Goal: Transaction & Acquisition: Purchase product/service

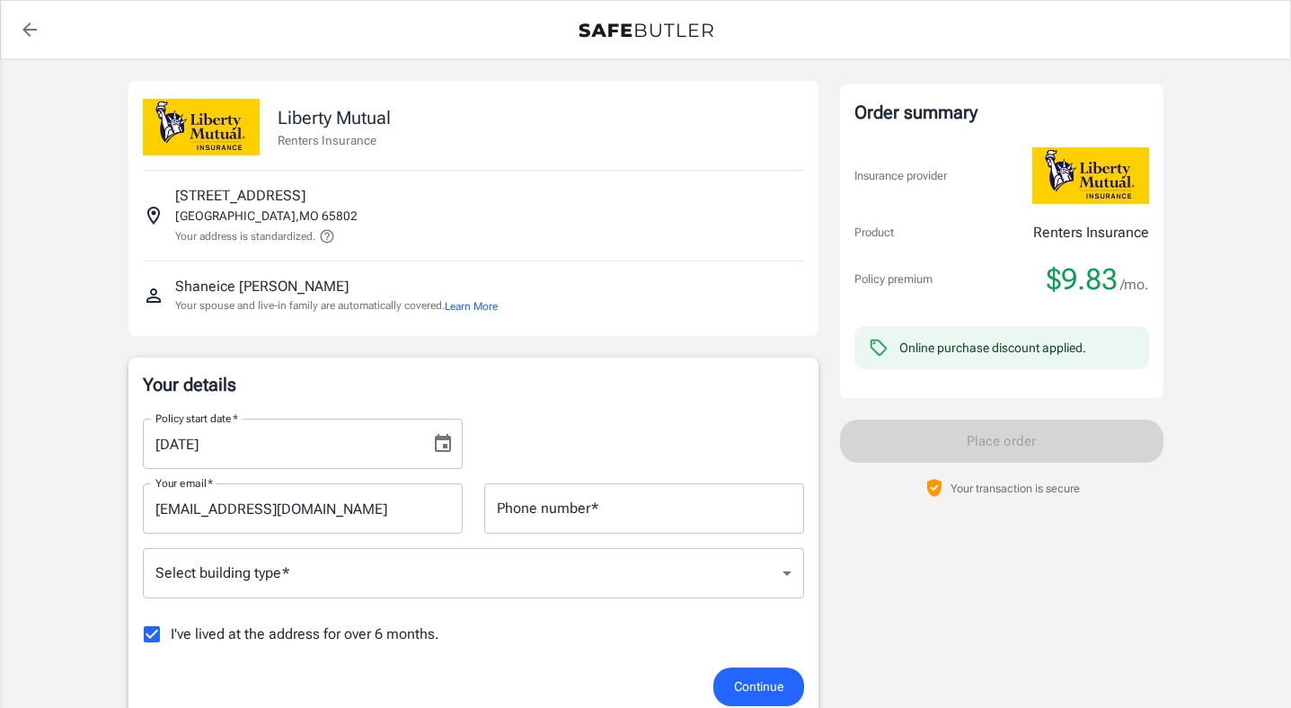
click at [719, 422] on div "Policy start date   * 09/17/2025 Policy start date   *" at bounding box center [473, 436] width 683 height 65
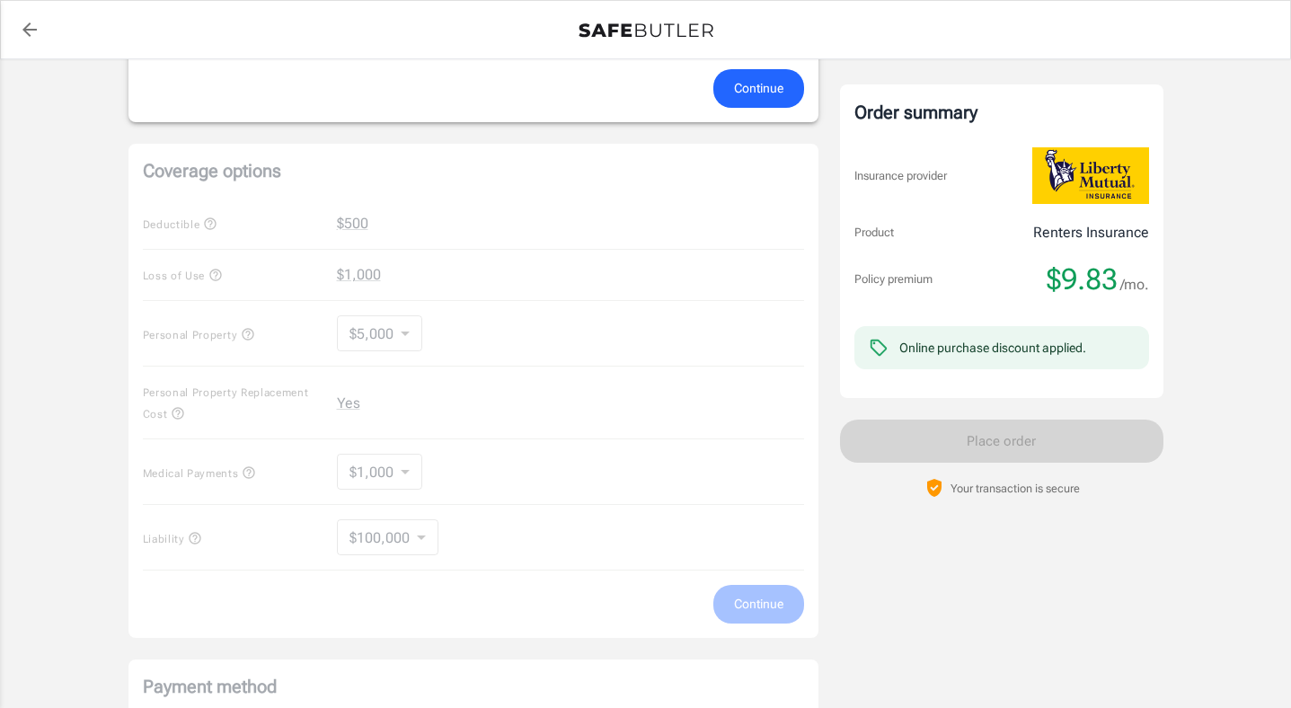
scroll to position [611, 0]
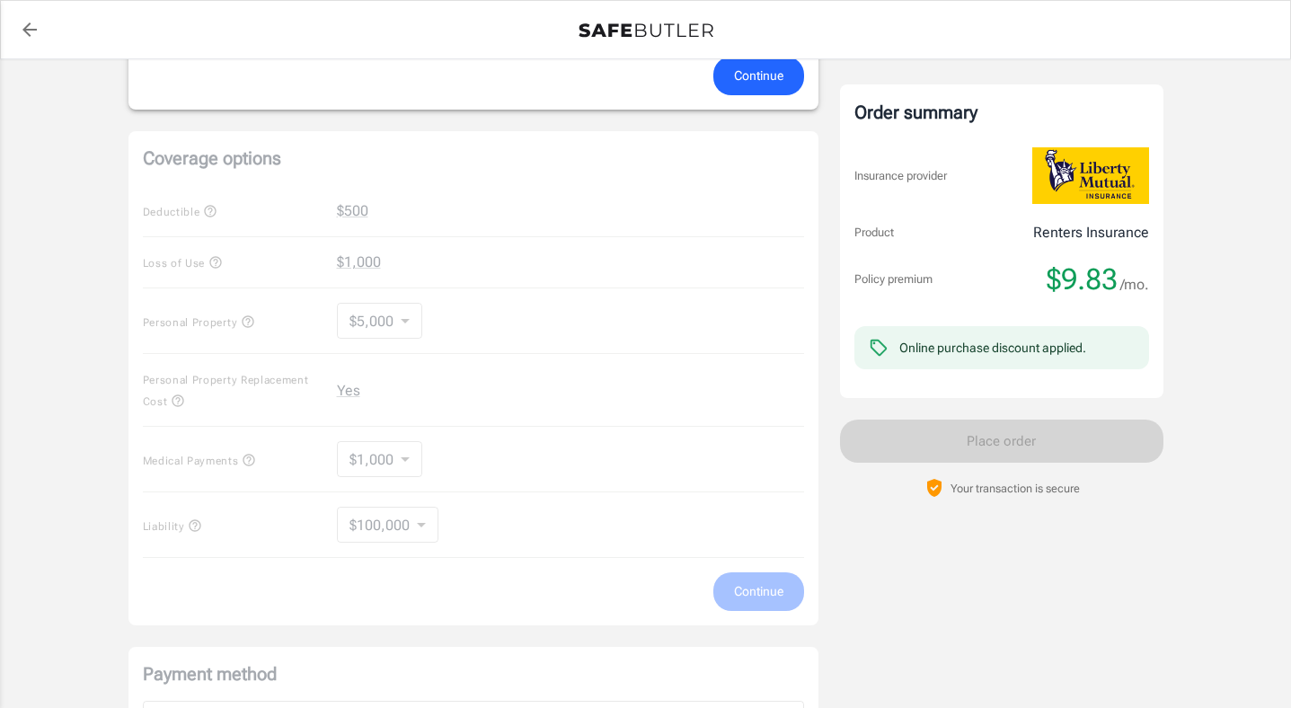
click at [405, 318] on div "Coverage options Deductible $500 Loss of Use $1,000 Personal Property $5,000 50…" at bounding box center [474, 378] width 690 height 494
click at [404, 320] on div "Coverage options Deductible $500 Loss of Use $1,000 Personal Property $5,000 50…" at bounding box center [474, 378] width 690 height 494
click at [406, 321] on div "Coverage options Deductible $500 Loss of Use $1,000 Personal Property $5,000 50…" at bounding box center [474, 378] width 690 height 494
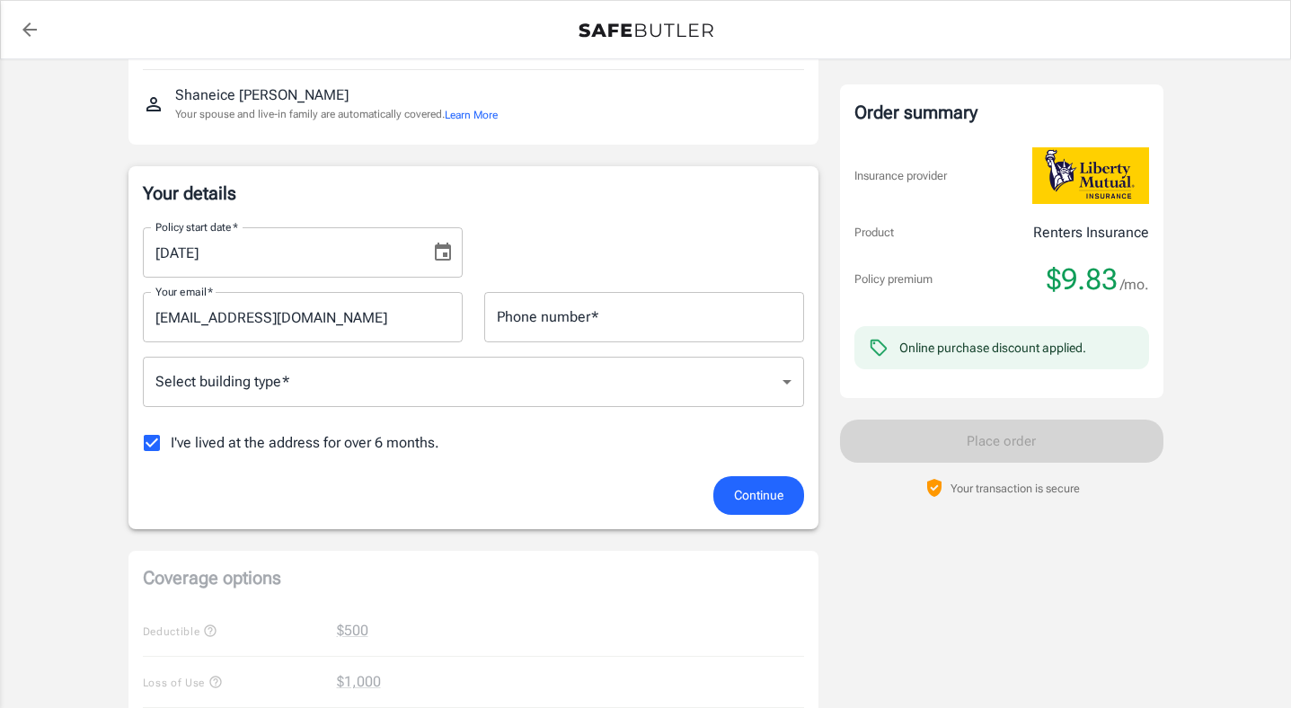
scroll to position [180, 0]
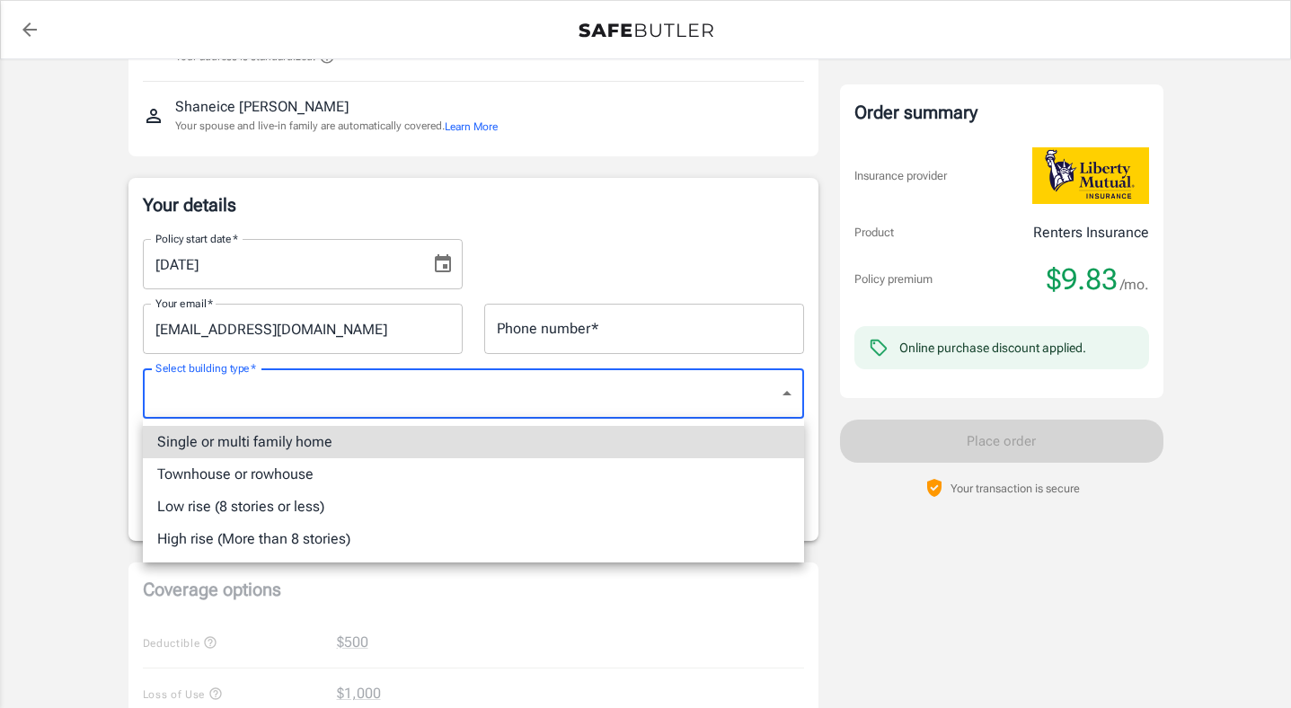
click at [324, 396] on body "Policy premium $ 9.83 /mo Liberty Mutual Renters Insurance 220 S OAK GROVE AVE …" at bounding box center [645, 669] width 1291 height 1699
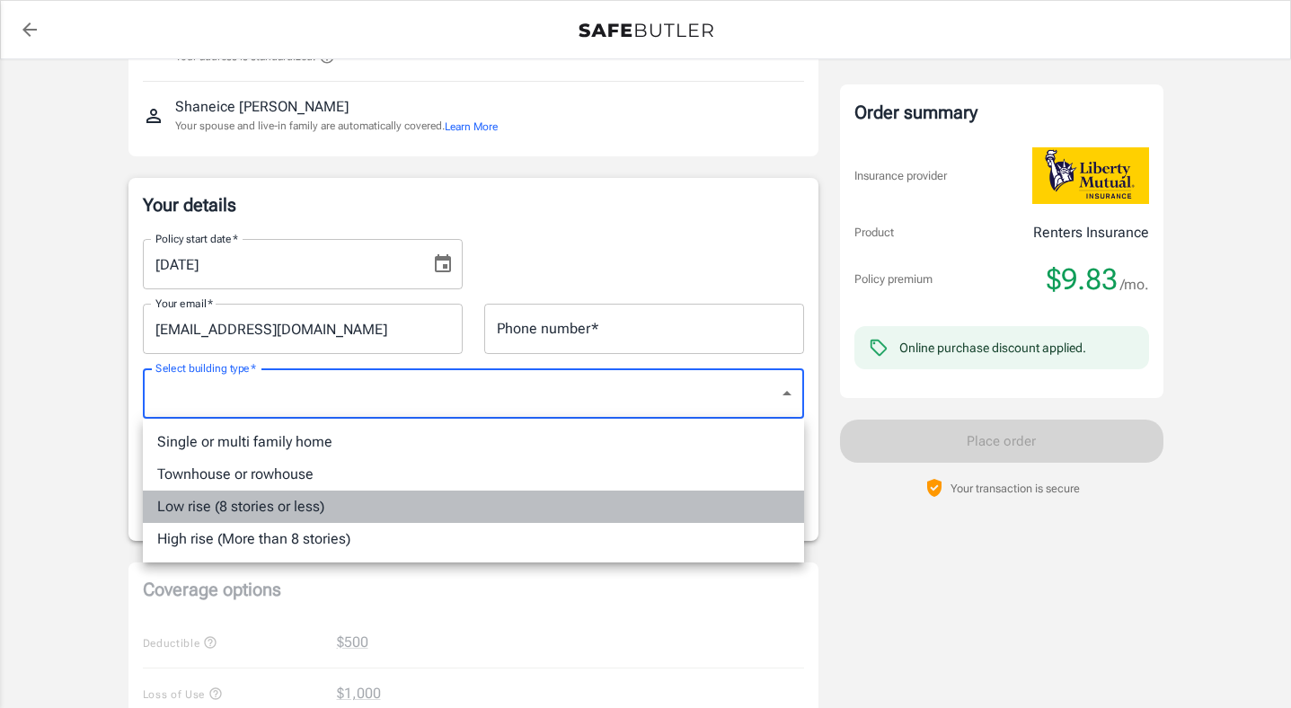
click at [297, 506] on li "Low rise (8 stories or less)" at bounding box center [473, 507] width 661 height 32
type input "lowrise"
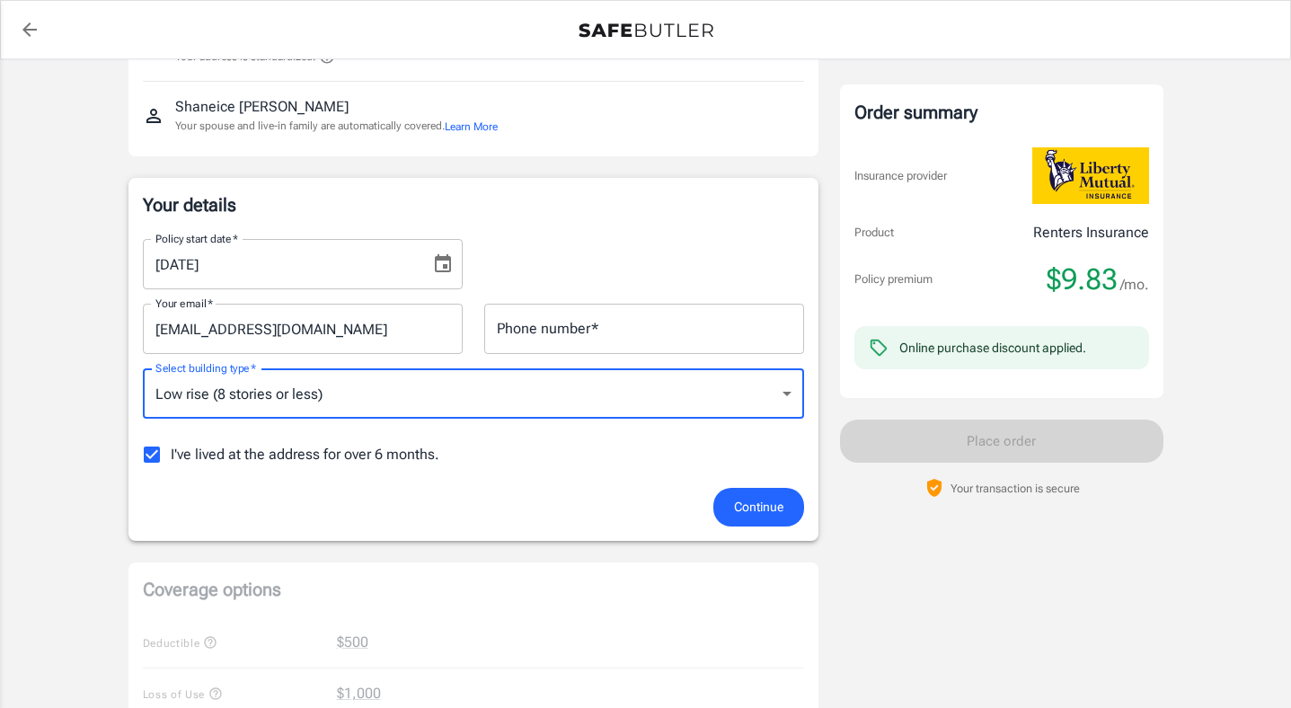
click at [781, 516] on span "Continue" at bounding box center [758, 507] width 49 height 22
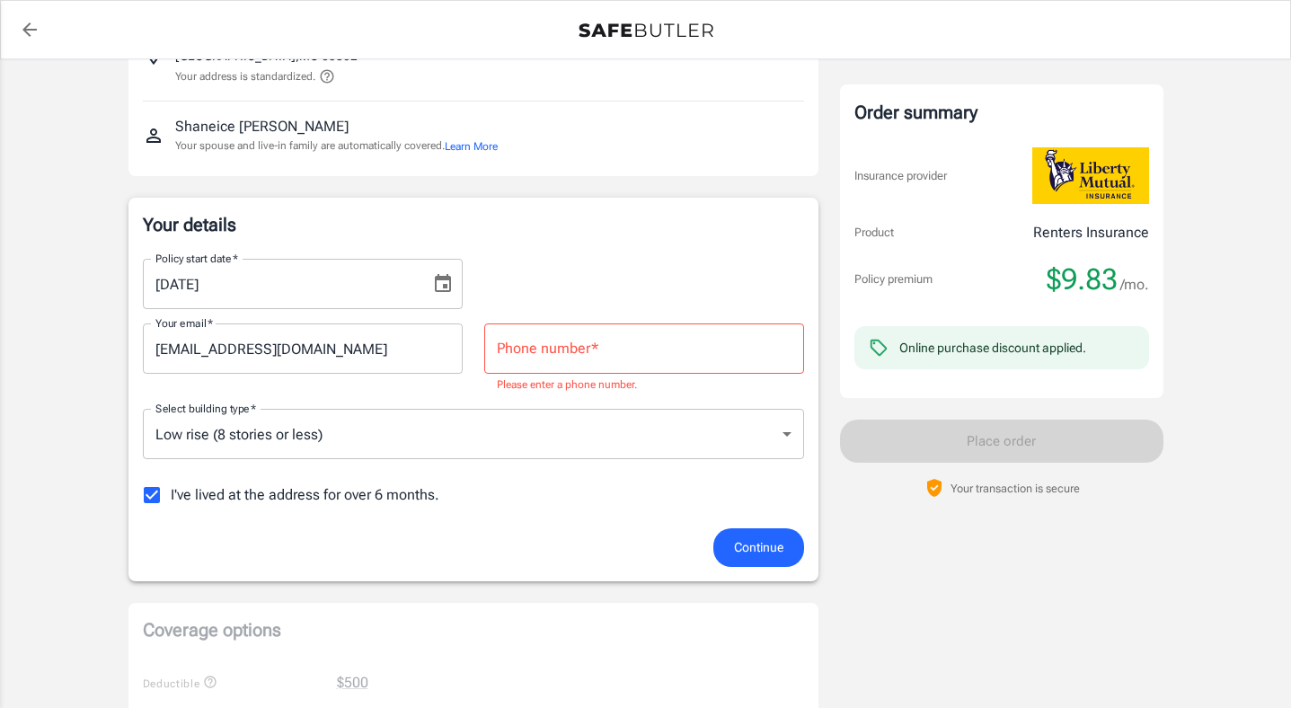
scroll to position [155, 0]
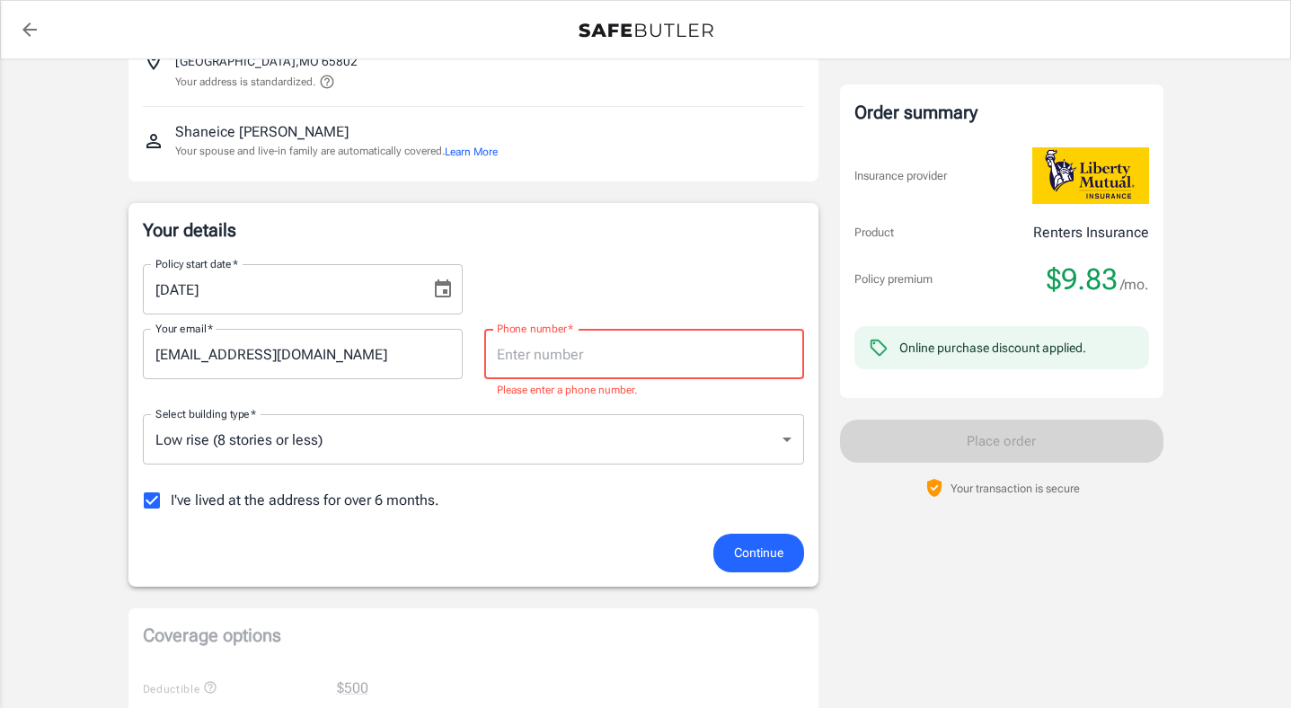
click at [602, 351] on input "Phone number   *" at bounding box center [644, 354] width 320 height 50
type input "4172077747"
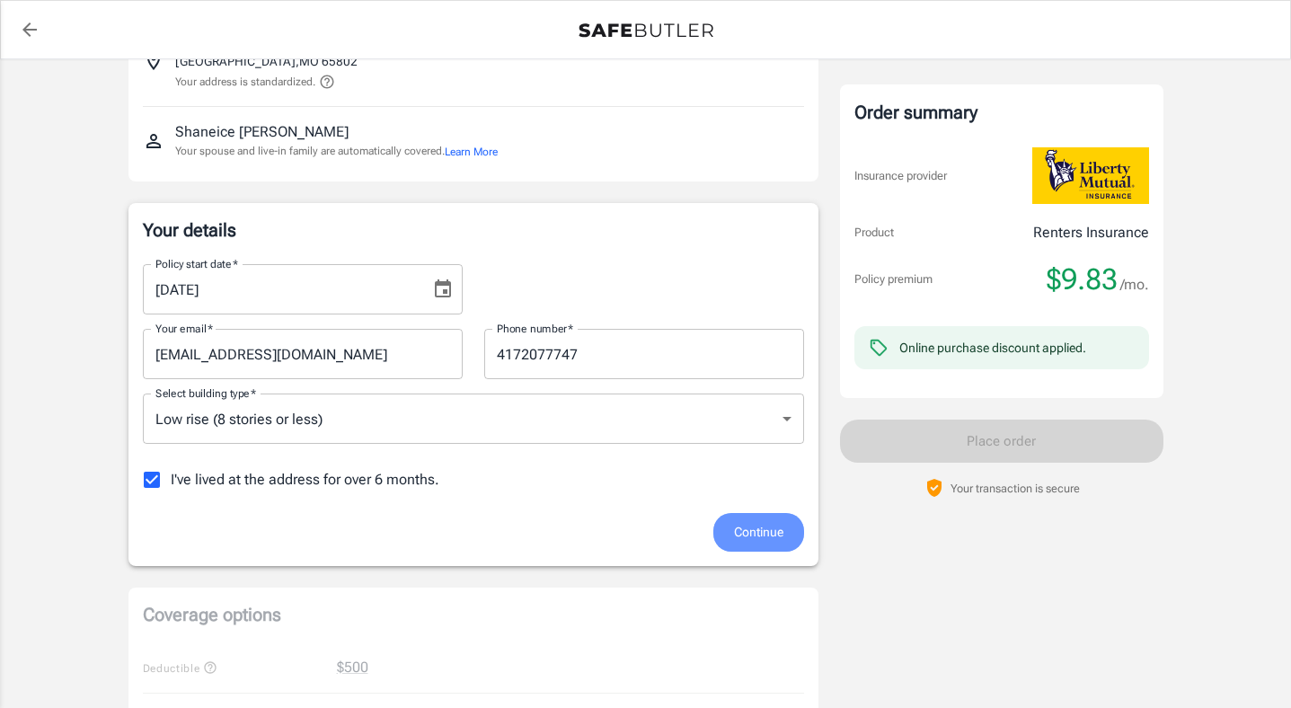
click at [743, 538] on span "Continue" at bounding box center [758, 532] width 49 height 22
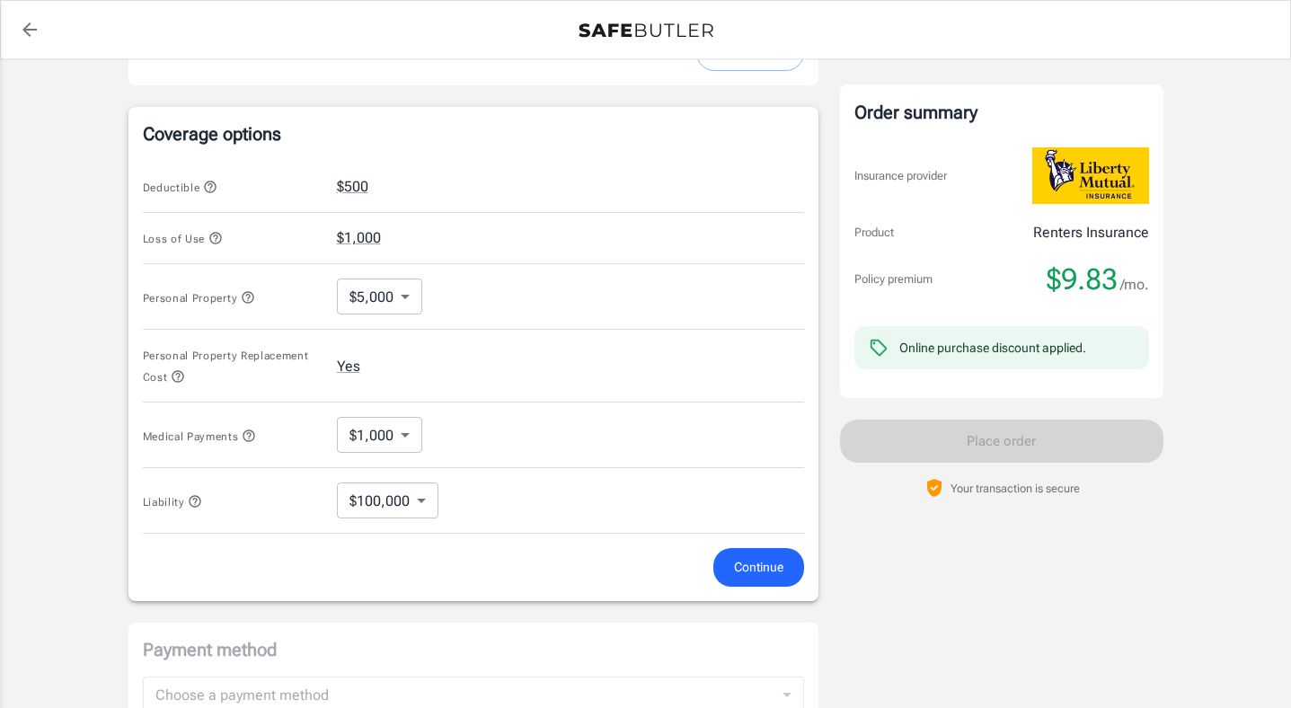
scroll to position [652, 0]
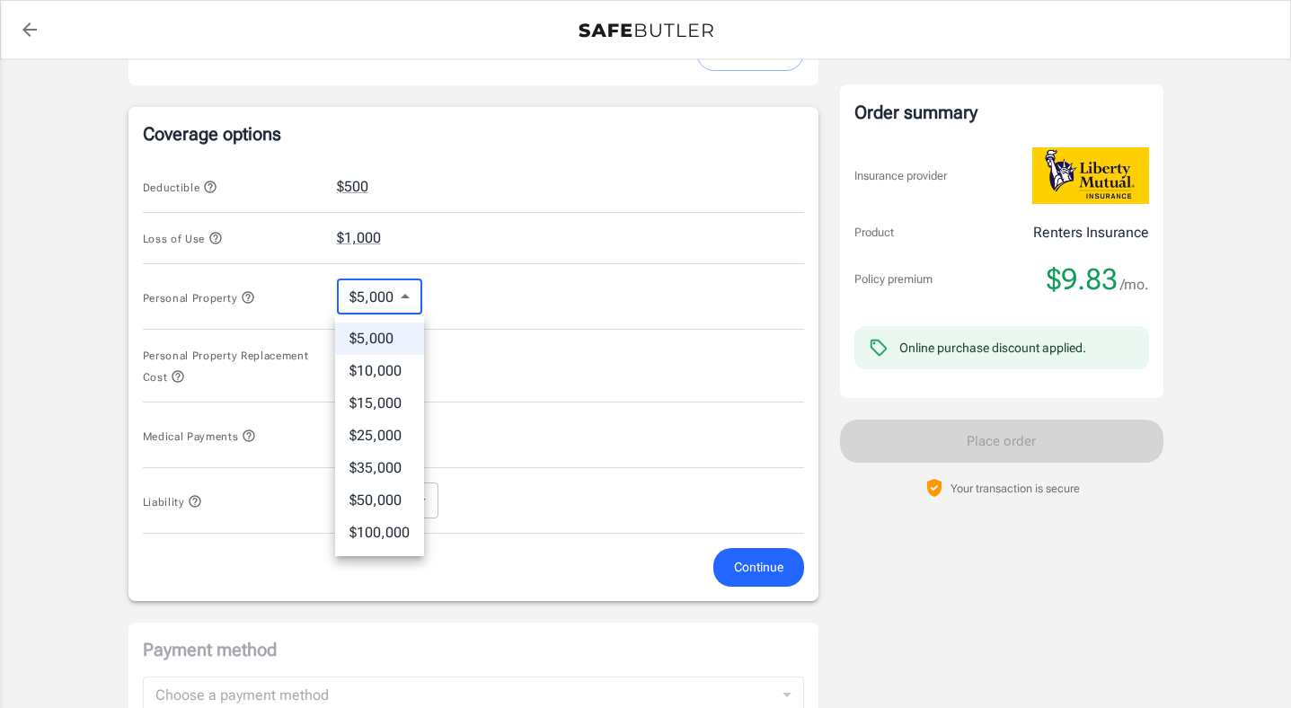
click at [406, 303] on body "Policy premium $ 9.83 /mo Liberty Mutual Renters Insurance 220 S OAK GROVE AVE …" at bounding box center [645, 206] width 1291 height 1716
click at [406, 303] on div at bounding box center [645, 354] width 1291 height 708
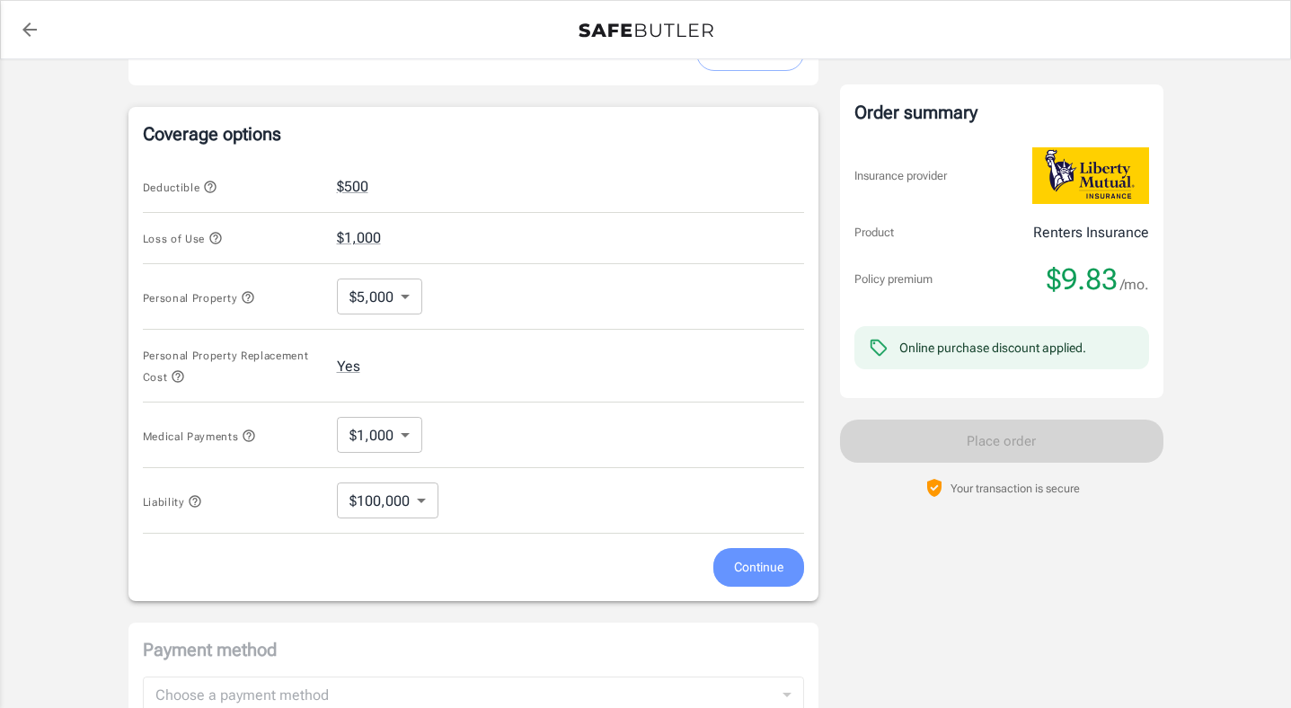
click at [758, 565] on span "Continue" at bounding box center [758, 567] width 49 height 22
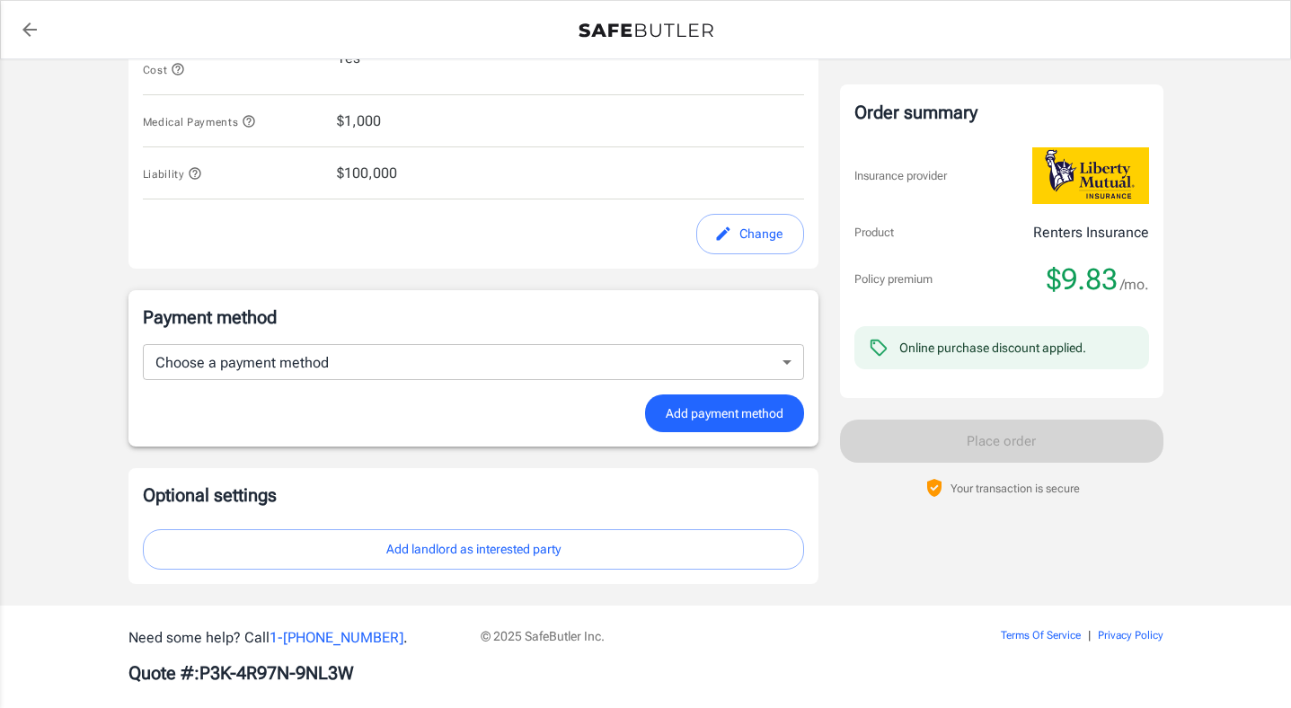
scroll to position [962, 0]
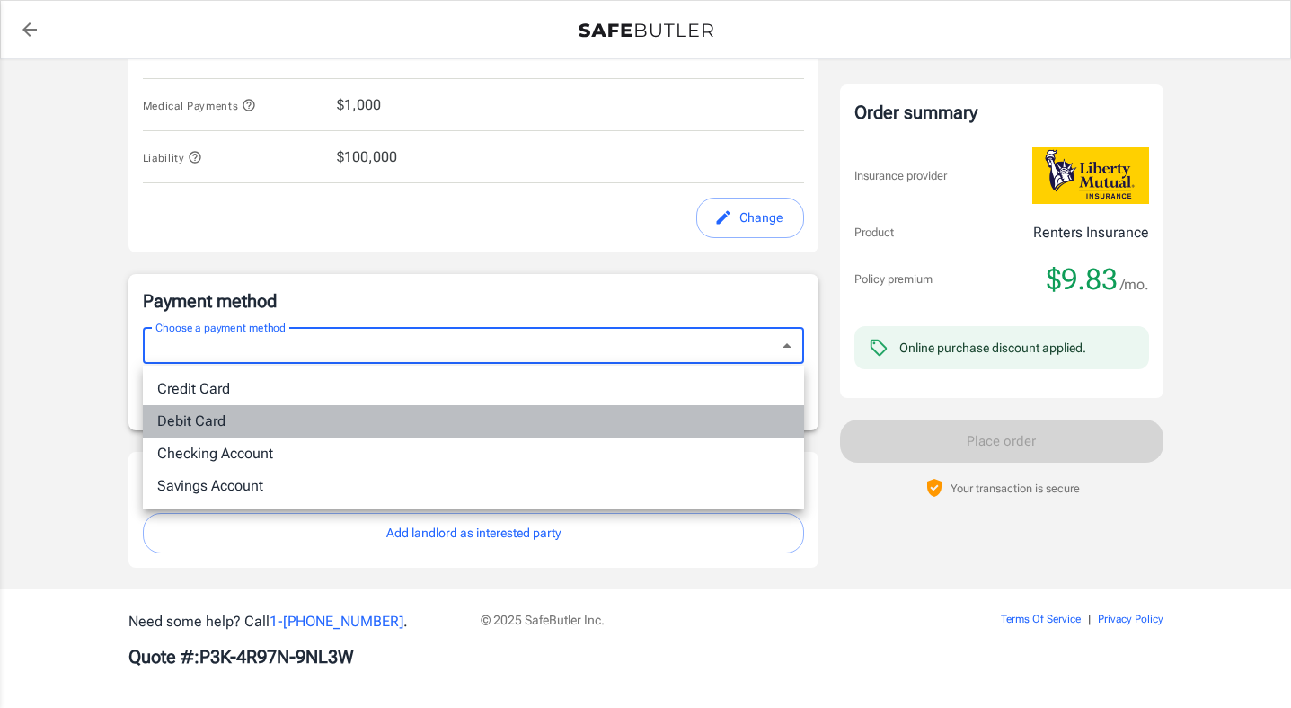
click at [197, 421] on li "Debit Card" at bounding box center [473, 421] width 661 height 32
type input "debit"
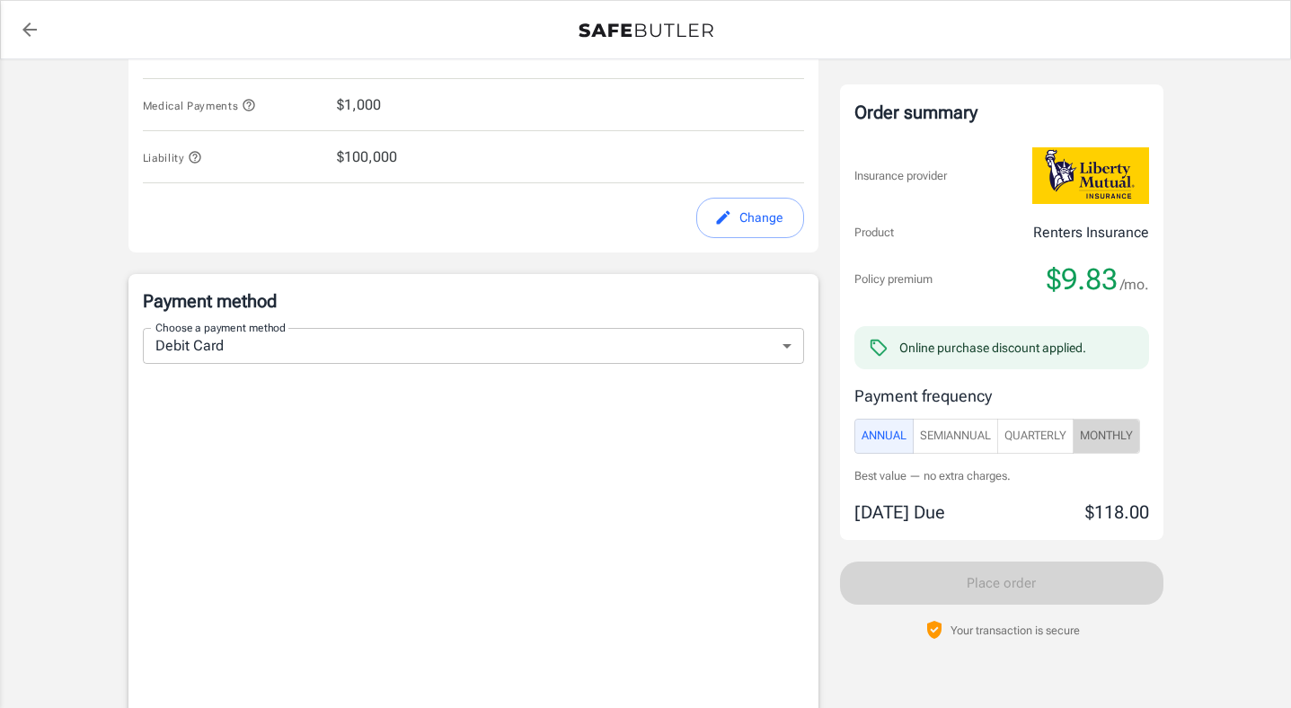
click at [1104, 429] on span "Monthly" at bounding box center [1106, 436] width 53 height 21
click at [1042, 440] on span "Quarterly" at bounding box center [1036, 436] width 62 height 21
click at [969, 433] on span "SemiAnnual" at bounding box center [955, 436] width 71 height 21
click at [890, 445] on span "Annual" at bounding box center [884, 436] width 45 height 21
type button "Annual"
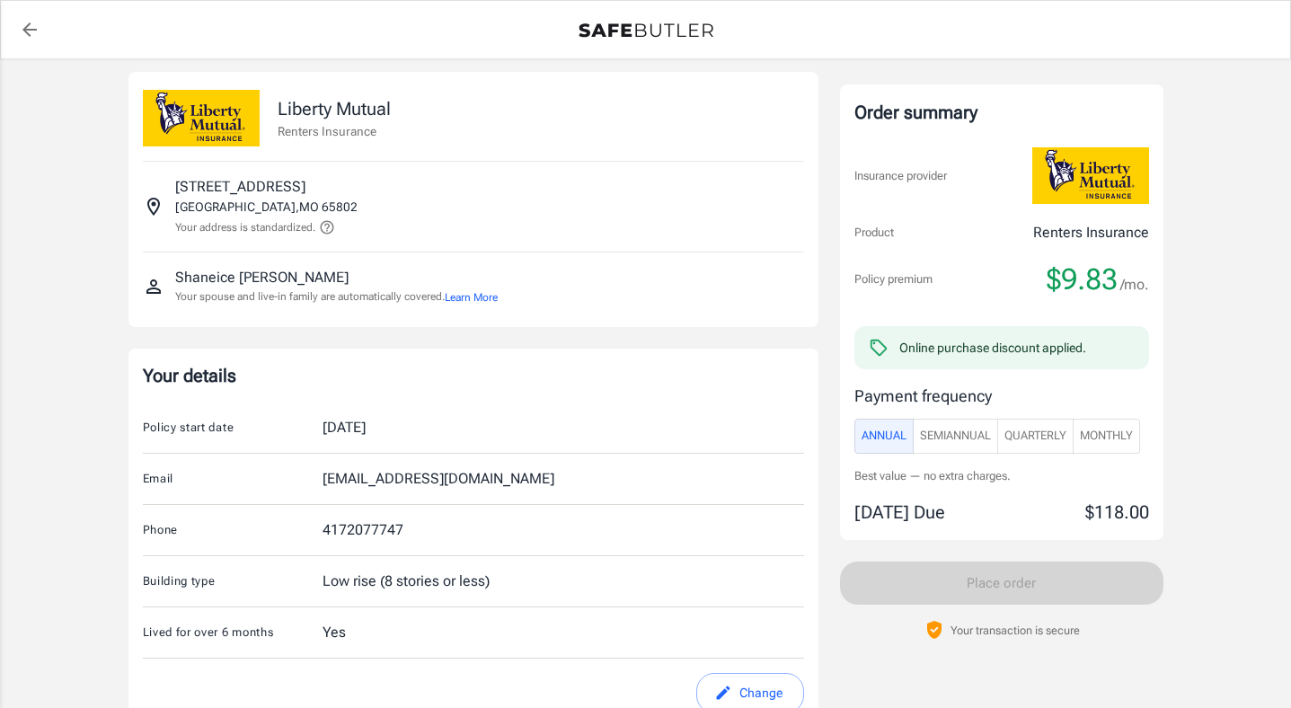
scroll to position [0, 0]
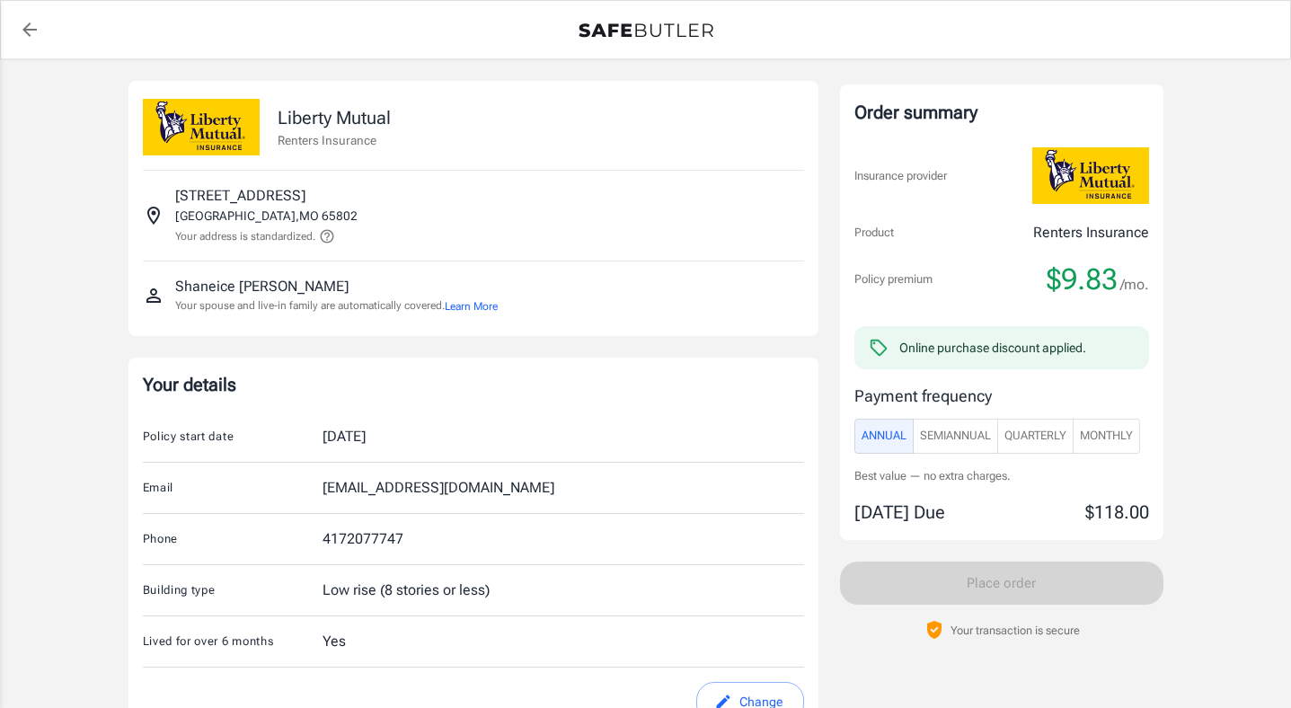
click at [361, 437] on div "Sep 17, 2025" at bounding box center [344, 437] width 43 height 22
click at [366, 435] on div "Sep 17, 2025" at bounding box center [344, 437] width 43 height 22
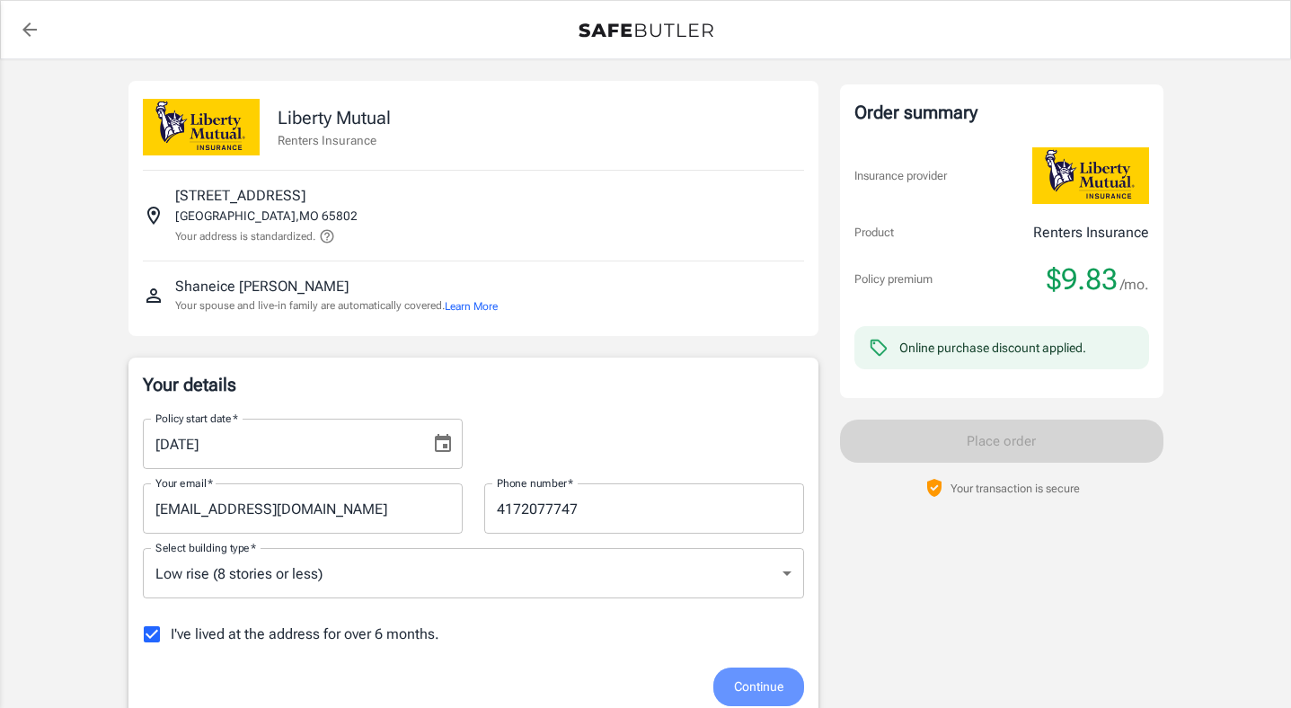
click at [769, 691] on span "Continue" at bounding box center [758, 687] width 49 height 22
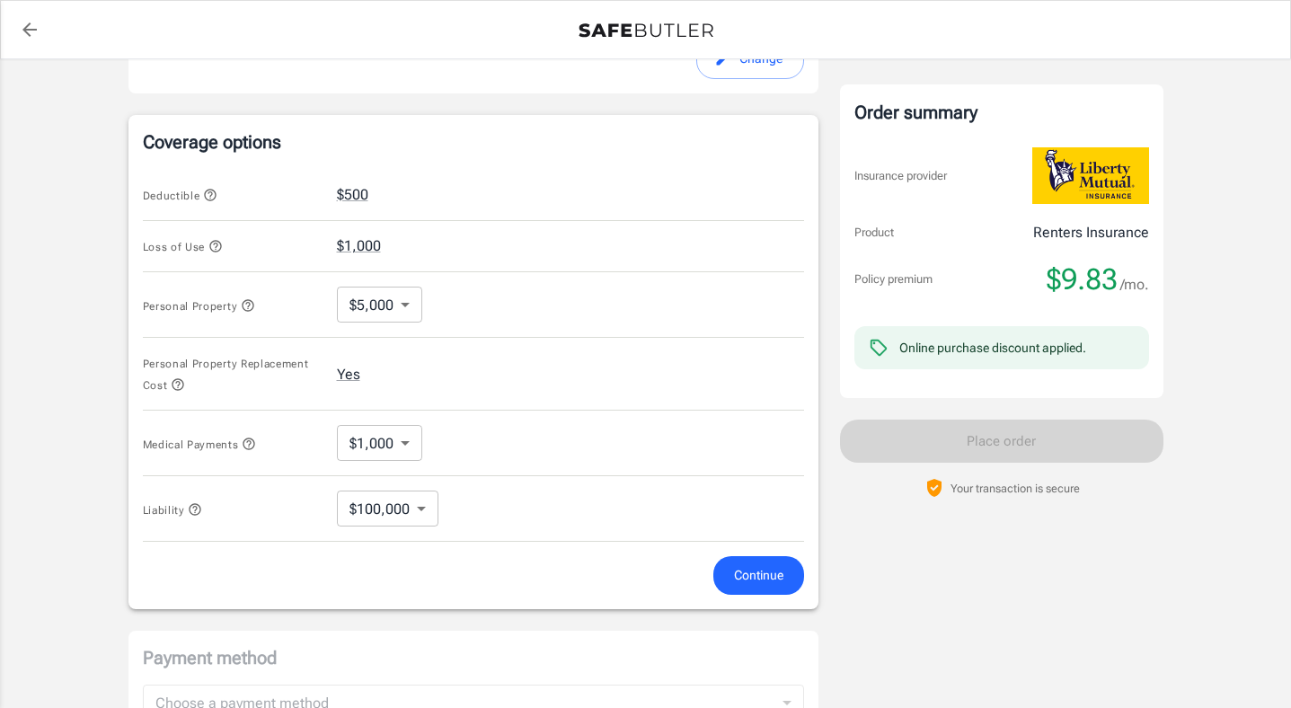
scroll to position [652, 0]
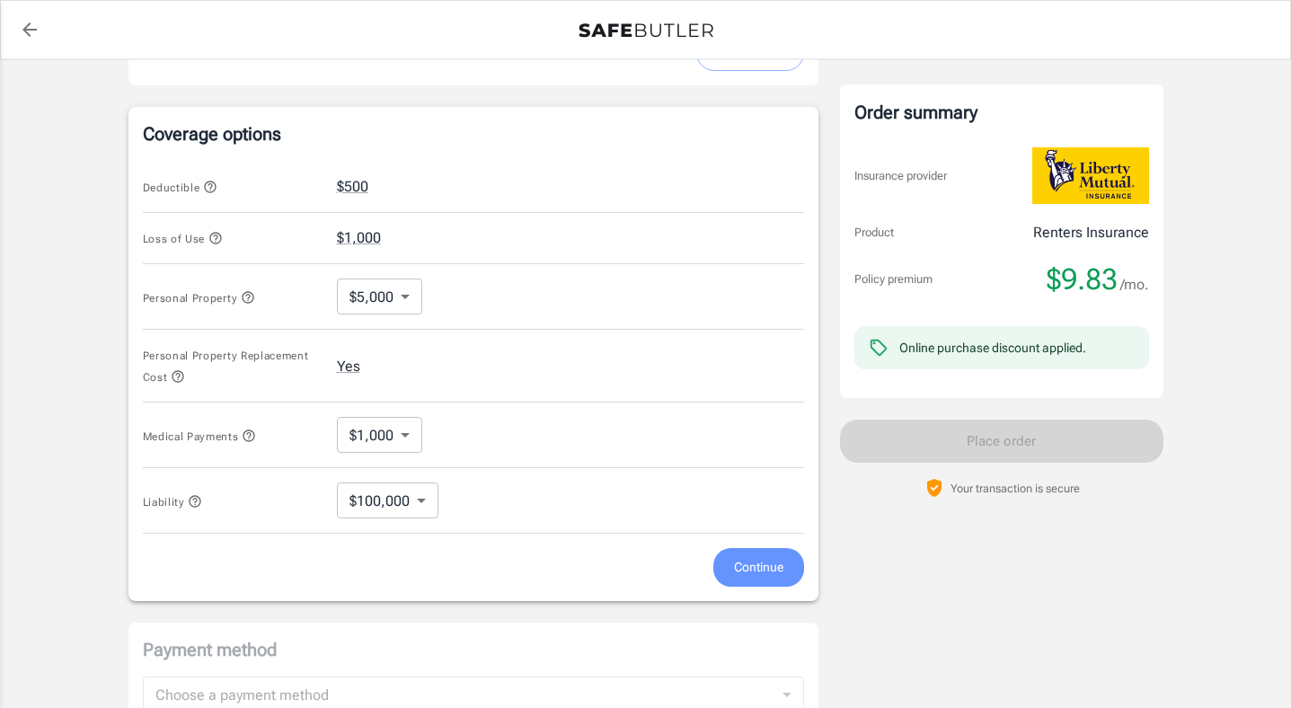
click at [750, 576] on span "Continue" at bounding box center [758, 567] width 49 height 22
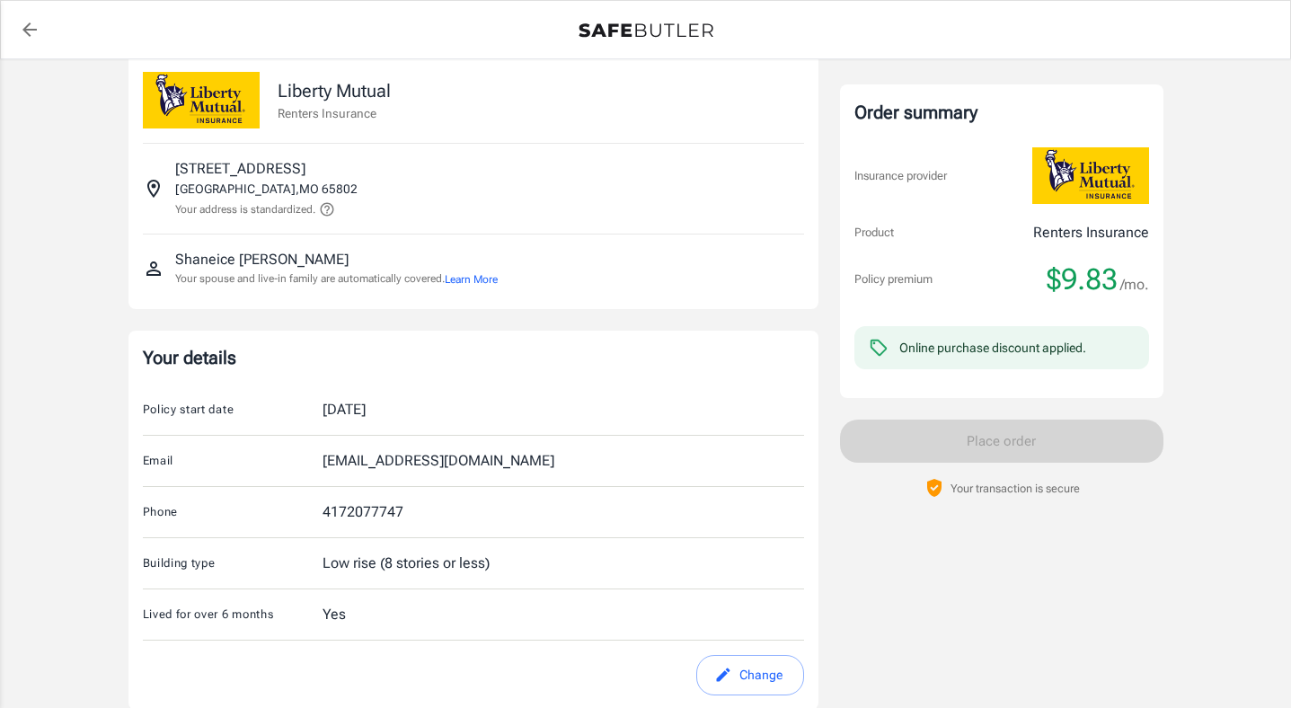
scroll to position [0, 0]
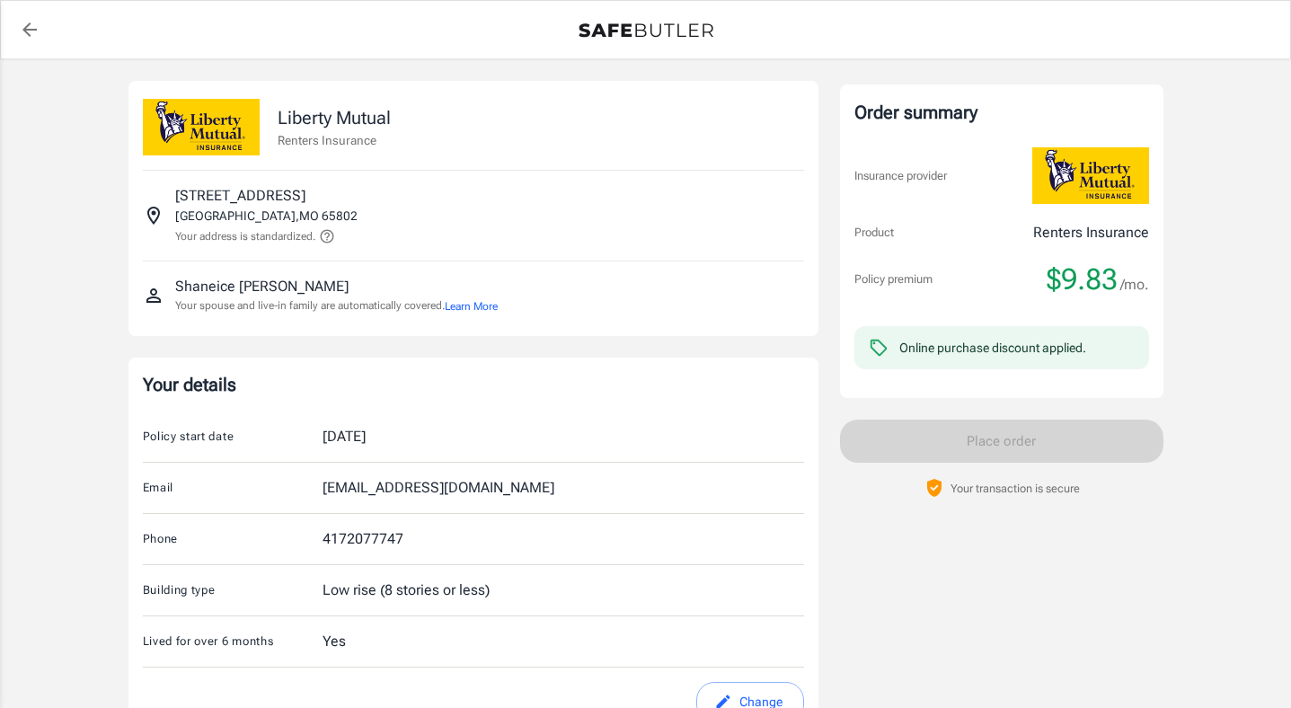
click at [366, 432] on div "[DATE]" at bounding box center [344, 437] width 43 height 22
click at [27, 29] on icon "back to quotes" at bounding box center [29, 29] width 14 height 14
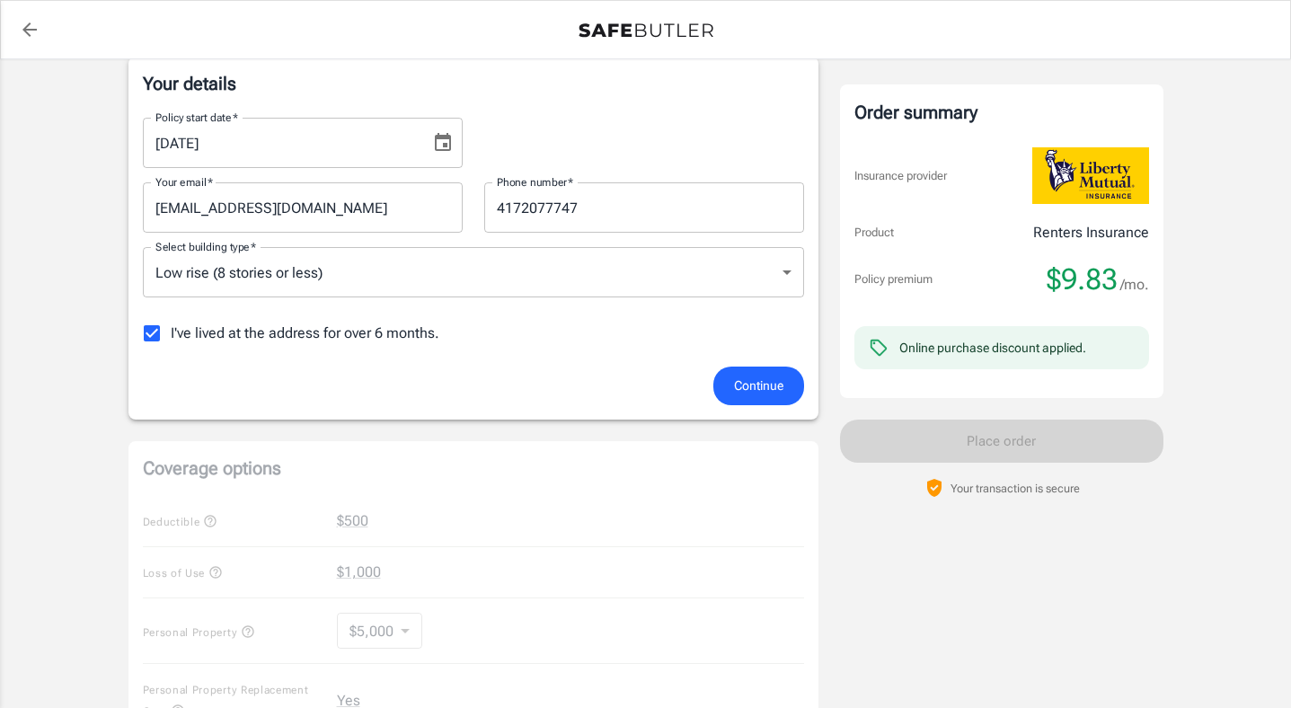
scroll to position [324, 0]
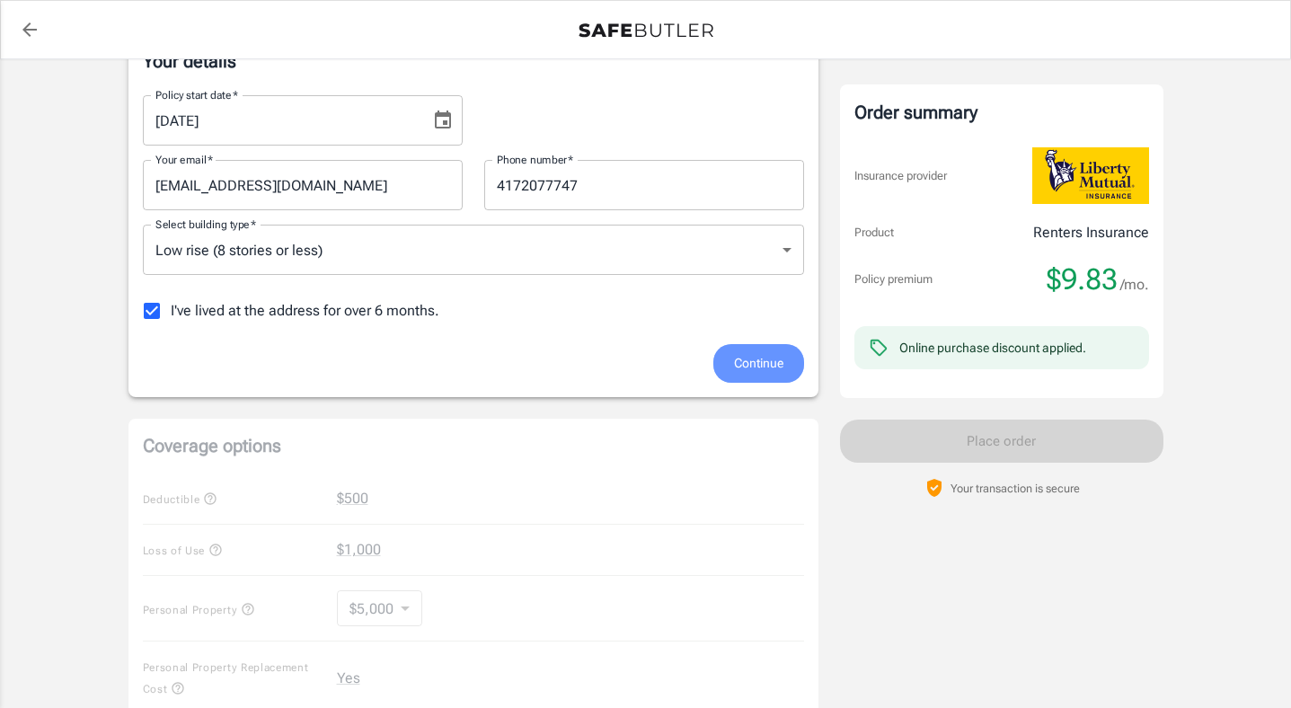
click at [751, 368] on span "Continue" at bounding box center [758, 363] width 49 height 22
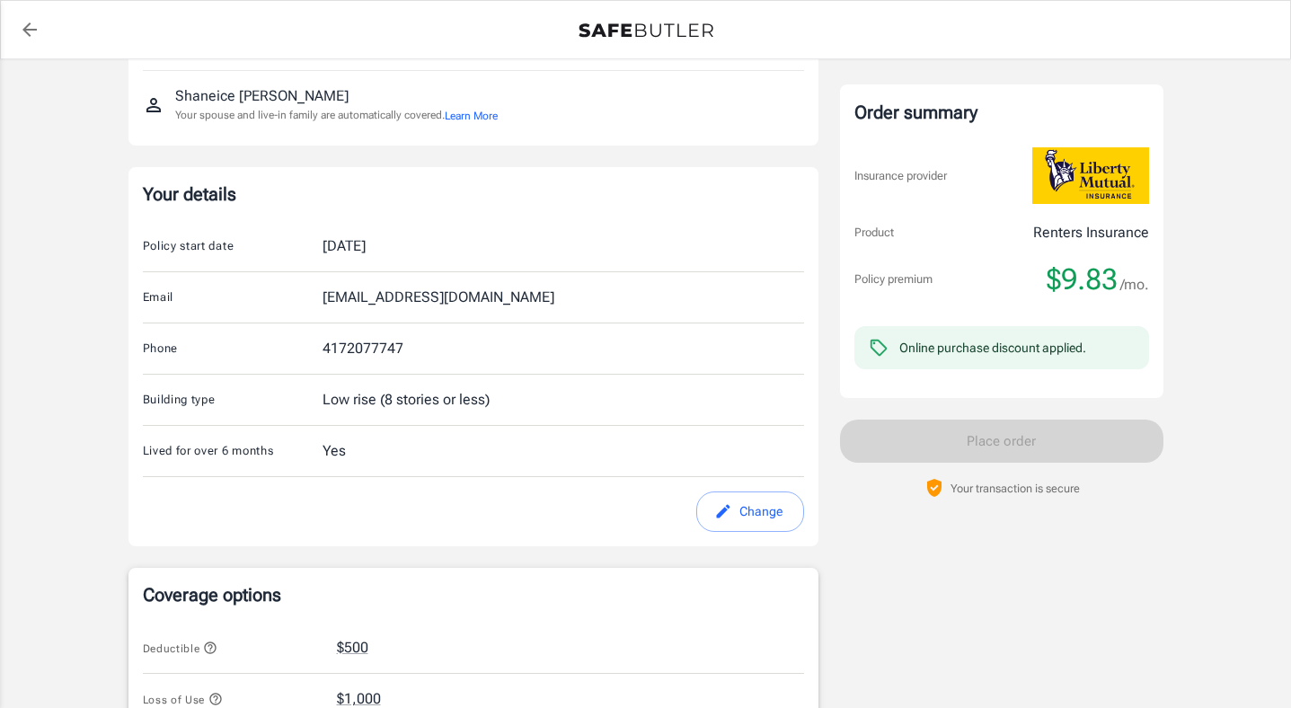
scroll to position [182, 0]
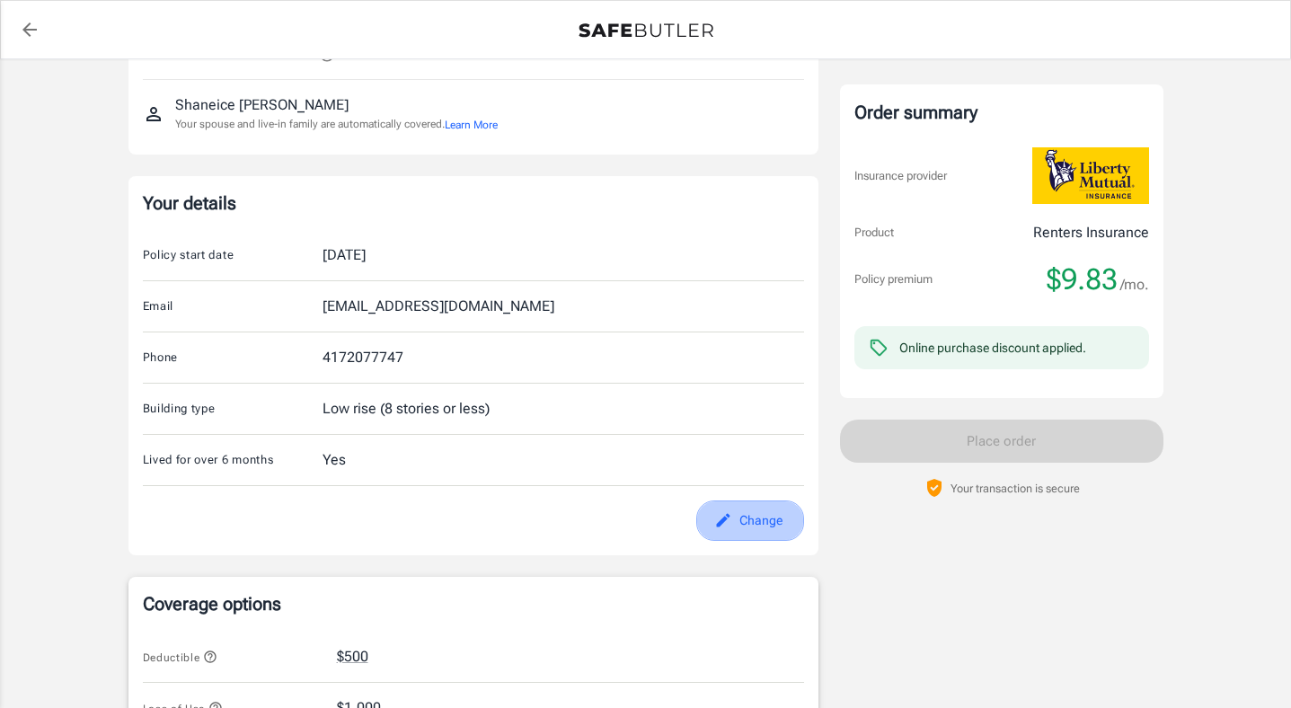
click at [741, 532] on button "Change" at bounding box center [750, 521] width 108 height 40
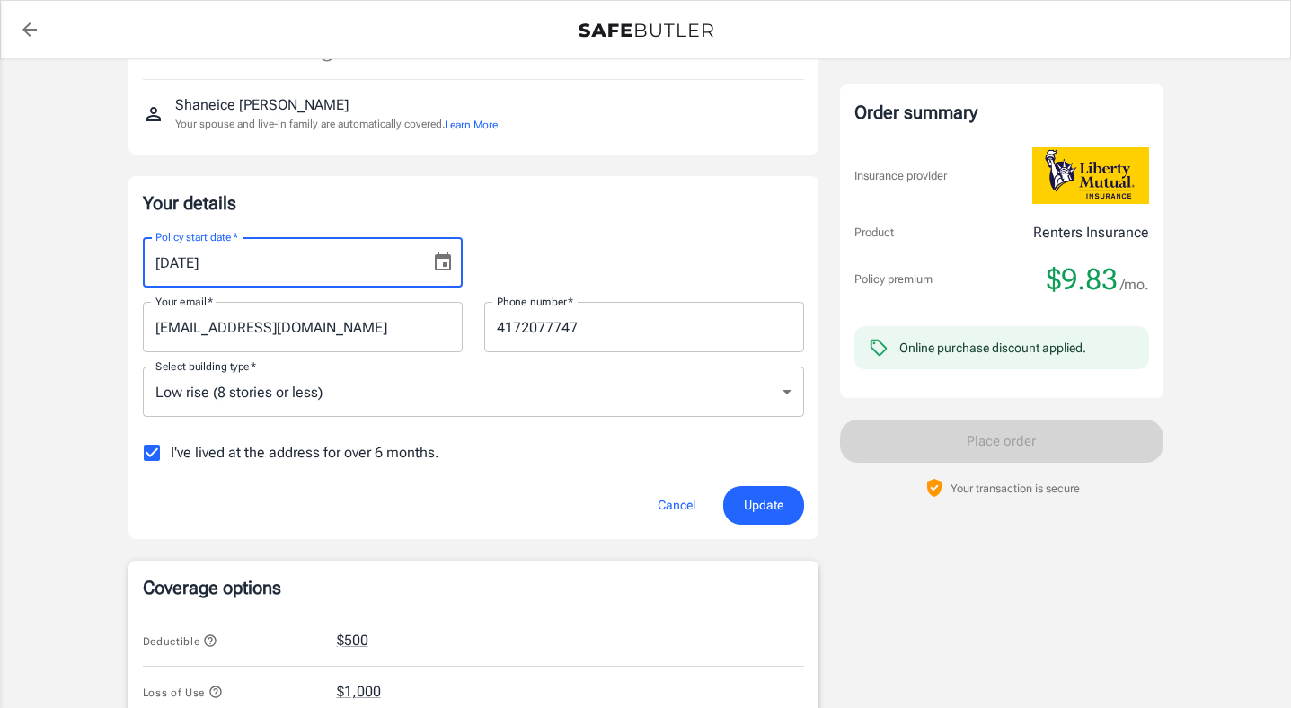
click at [191, 261] on input "[DATE]" at bounding box center [280, 262] width 275 height 50
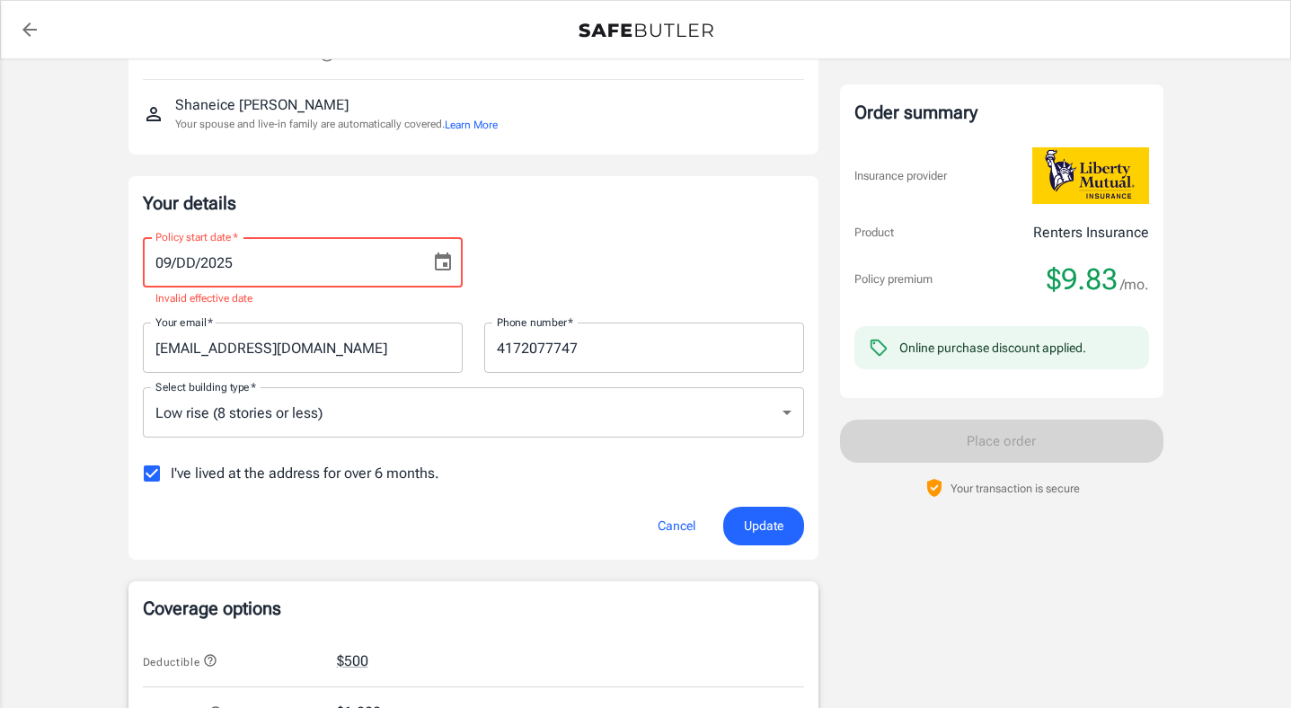
click at [231, 262] on input "09/DD/2025" at bounding box center [280, 262] width 275 height 50
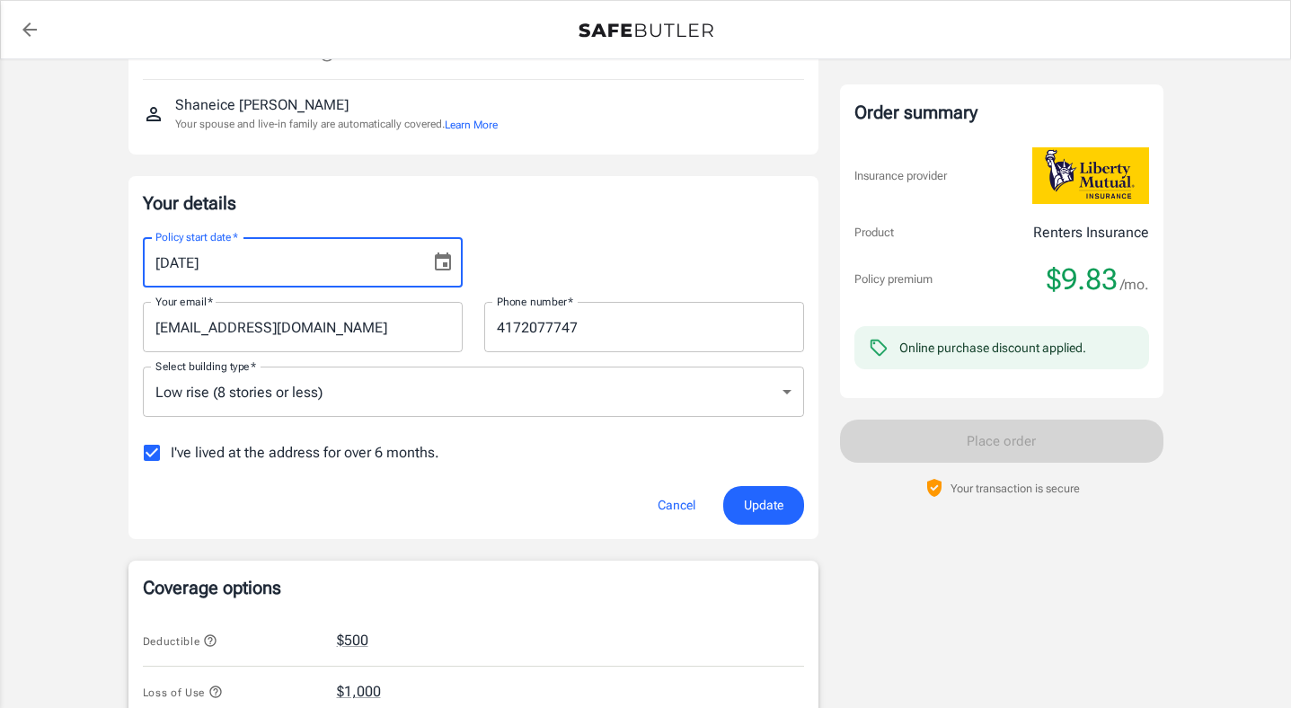
type input "[DATE]"
click at [744, 505] on span "Update" at bounding box center [764, 505] width 40 height 22
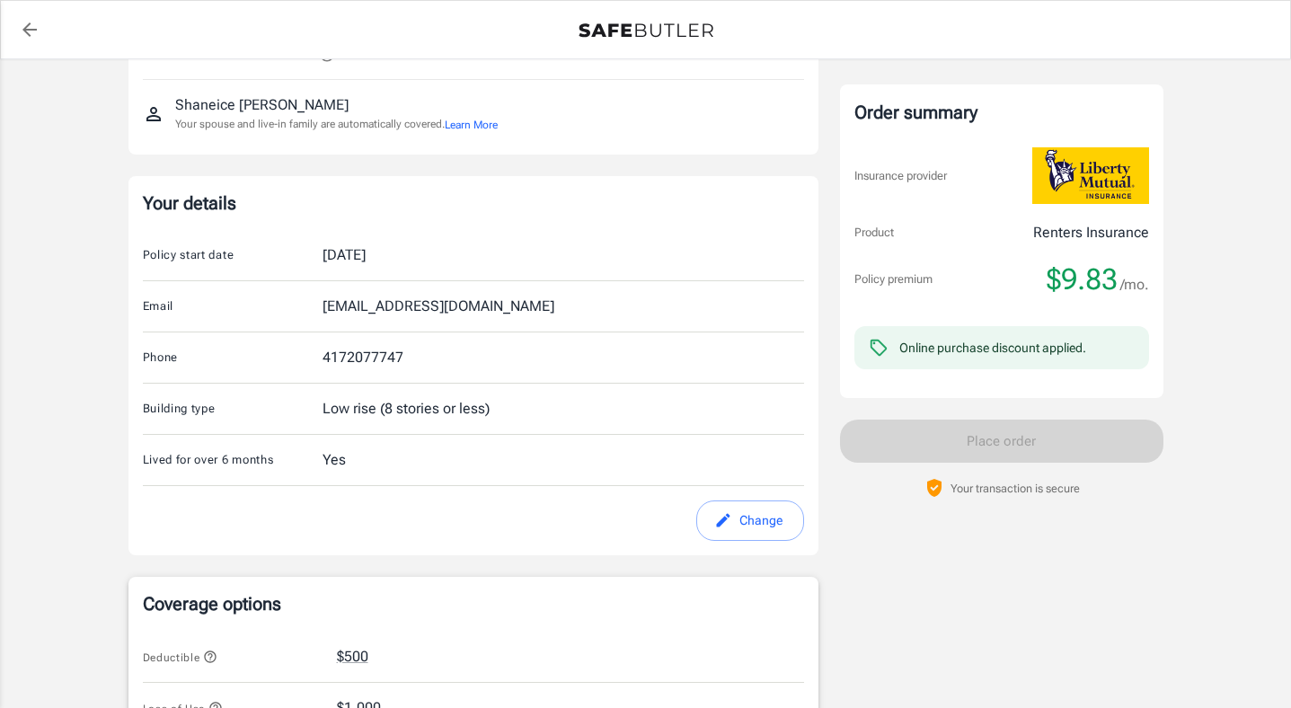
click at [840, 542] on div "Order summary Insurance provider Product Renters Insurance Policy premium $9.83…" at bounding box center [1002, 642] width 324 height 1487
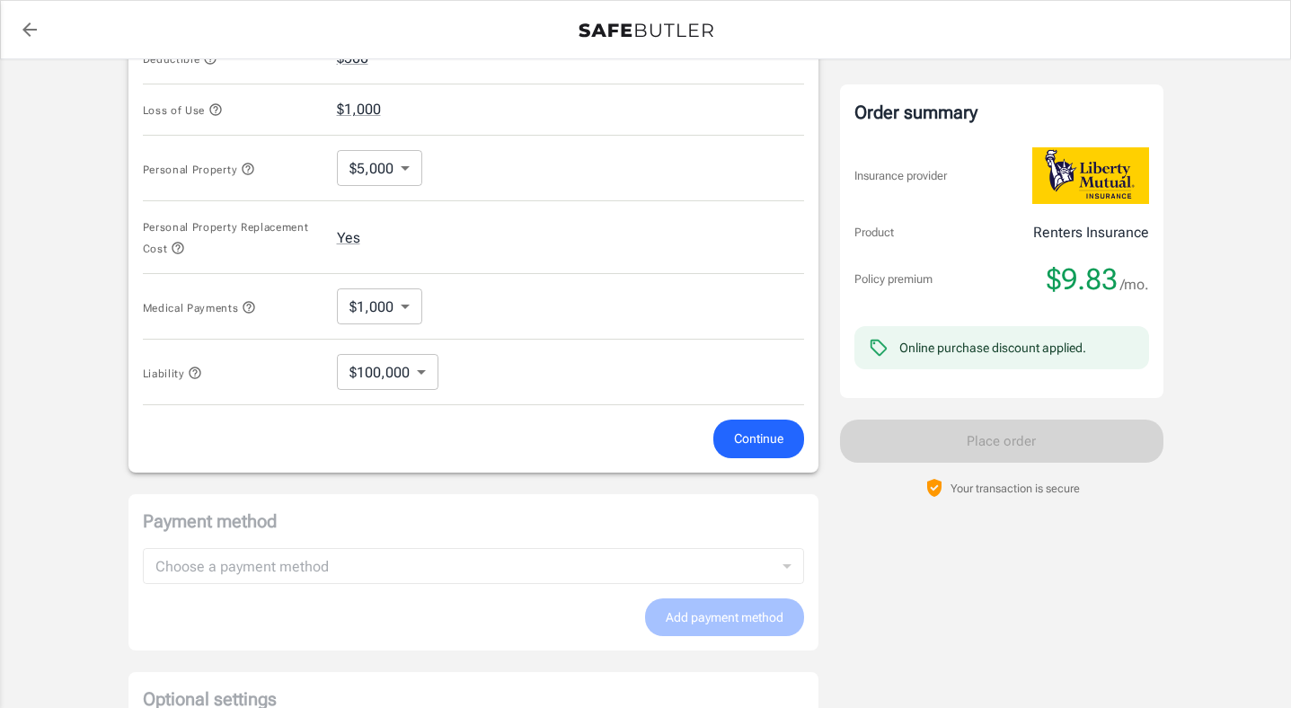
scroll to position [793, 0]
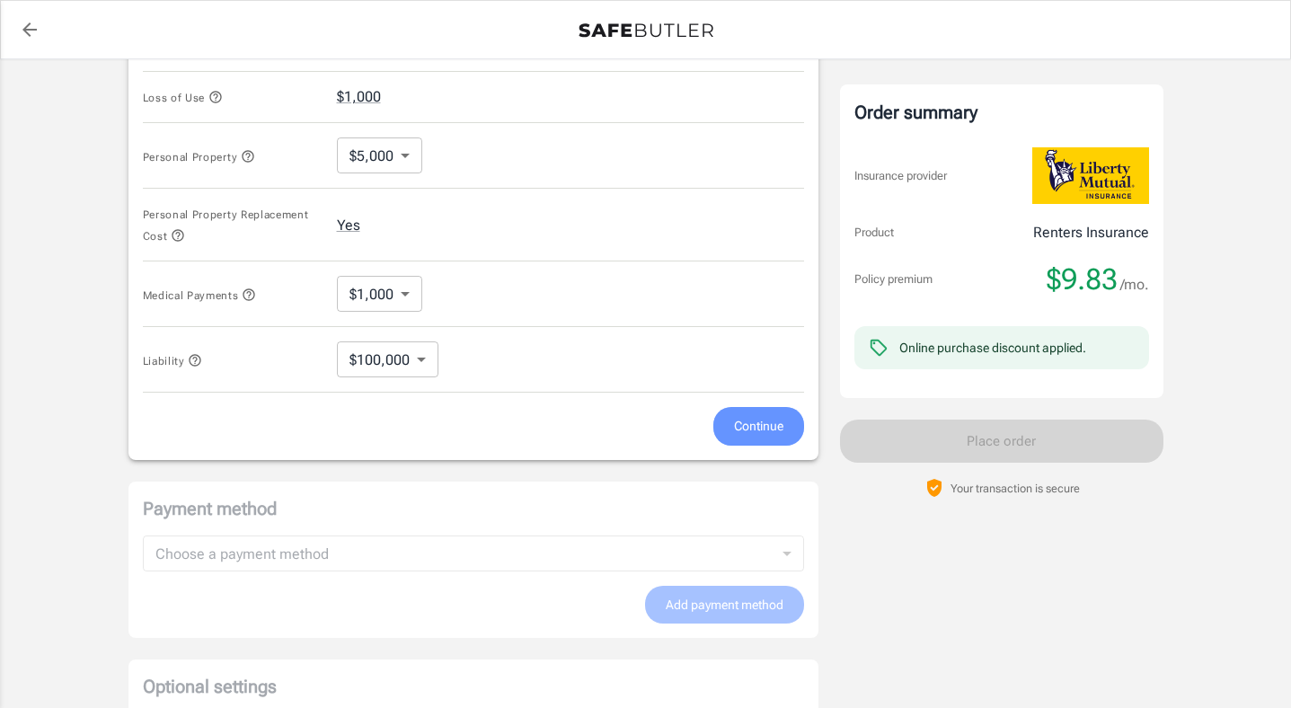
click at [771, 422] on span "Continue" at bounding box center [758, 426] width 49 height 22
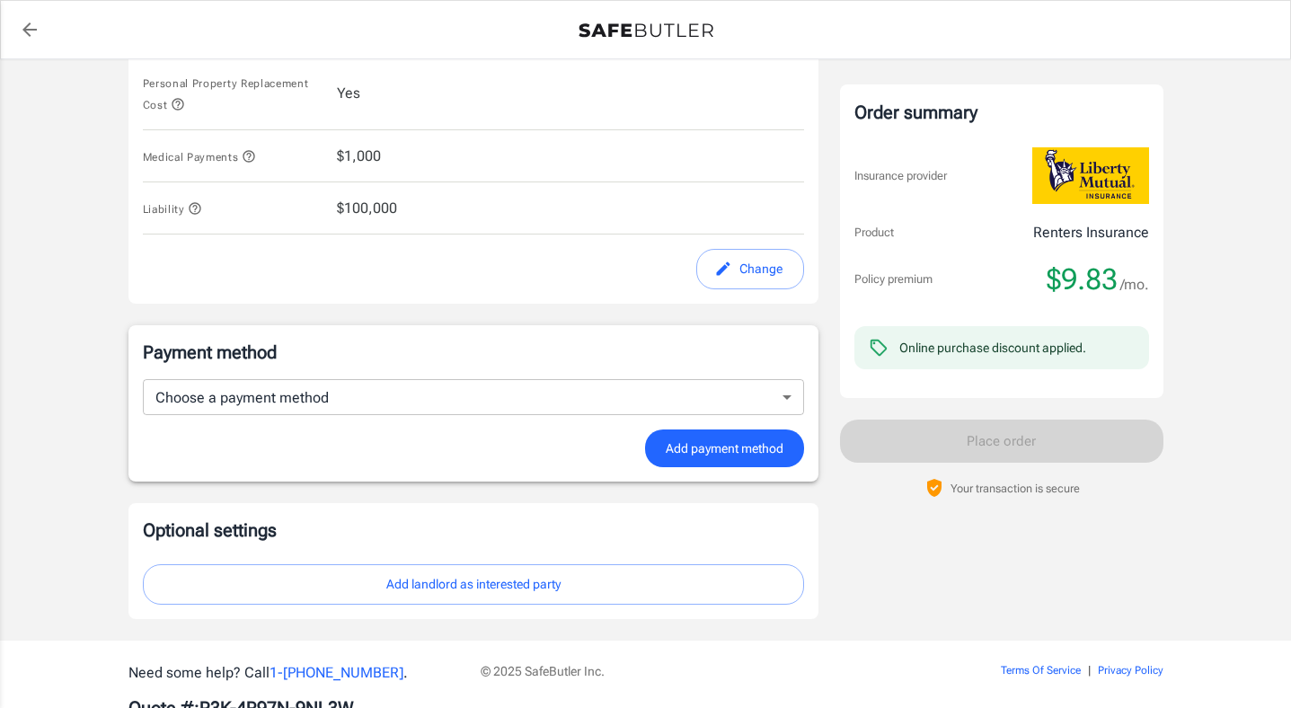
scroll to position [962, 0]
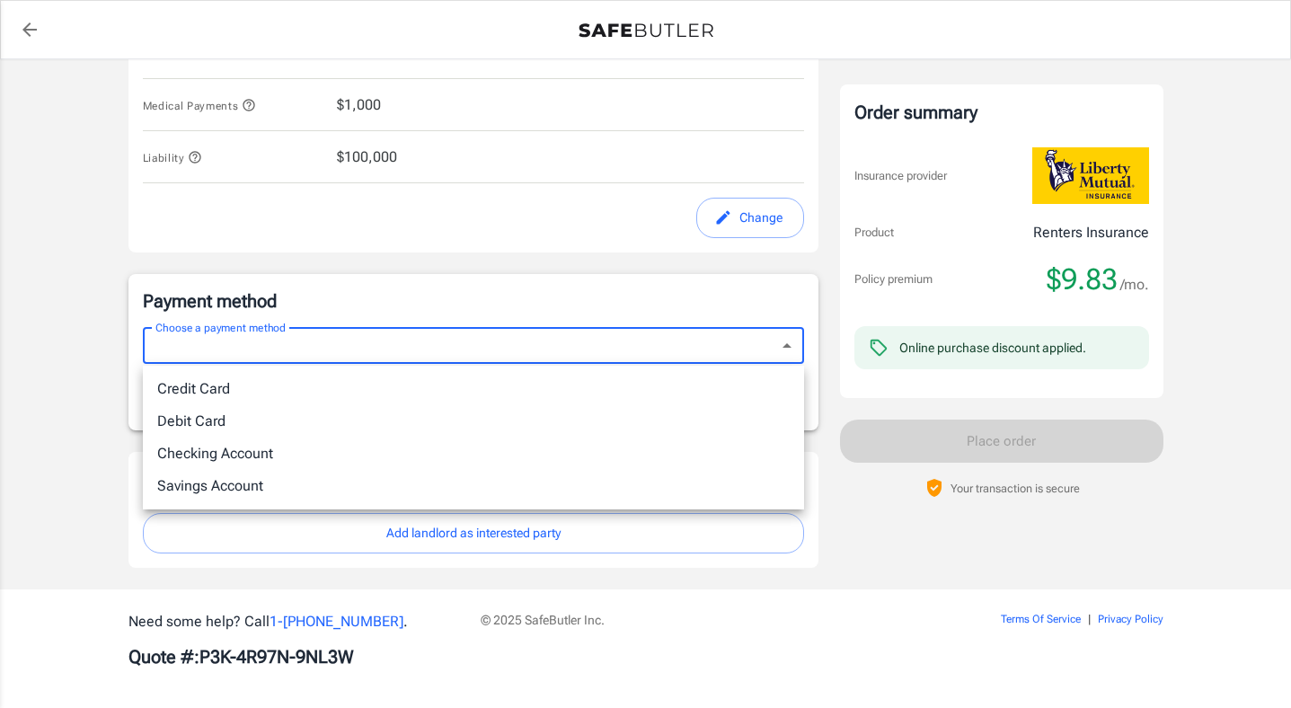
click at [273, 422] on li "Debit Card" at bounding box center [473, 421] width 661 height 32
type input "debit"
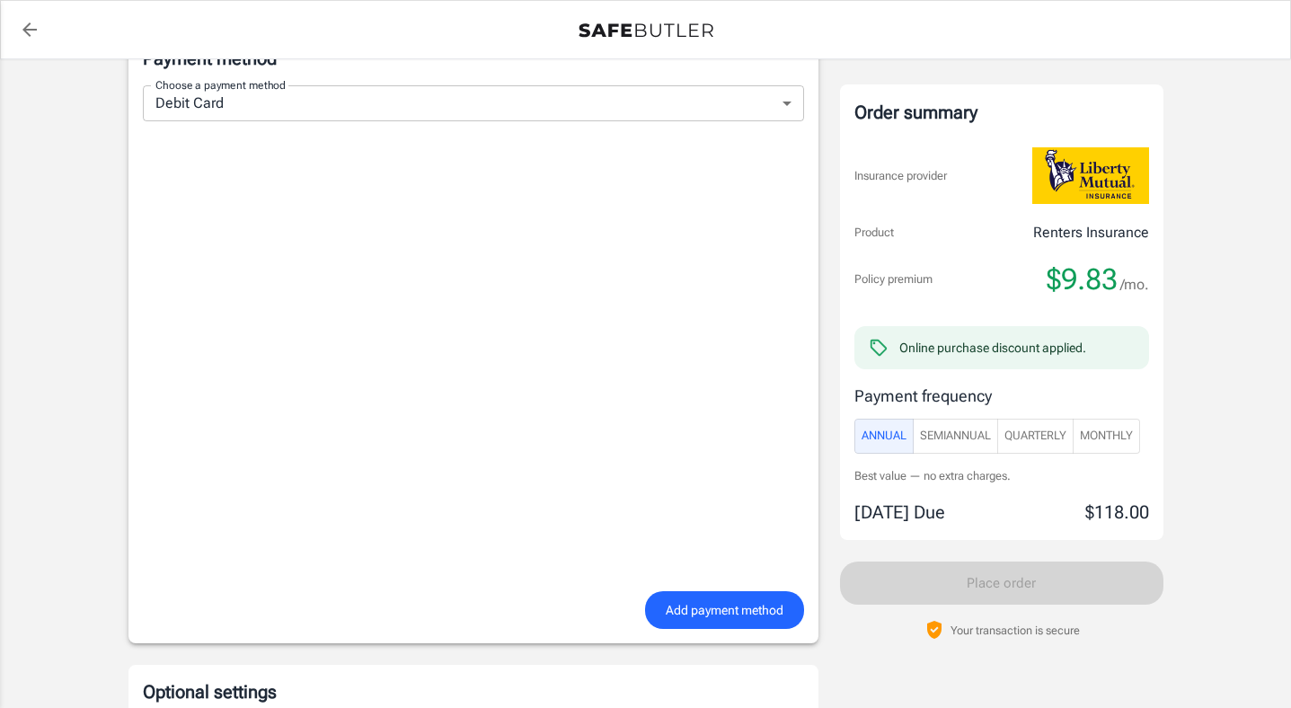
scroll to position [1249, 0]
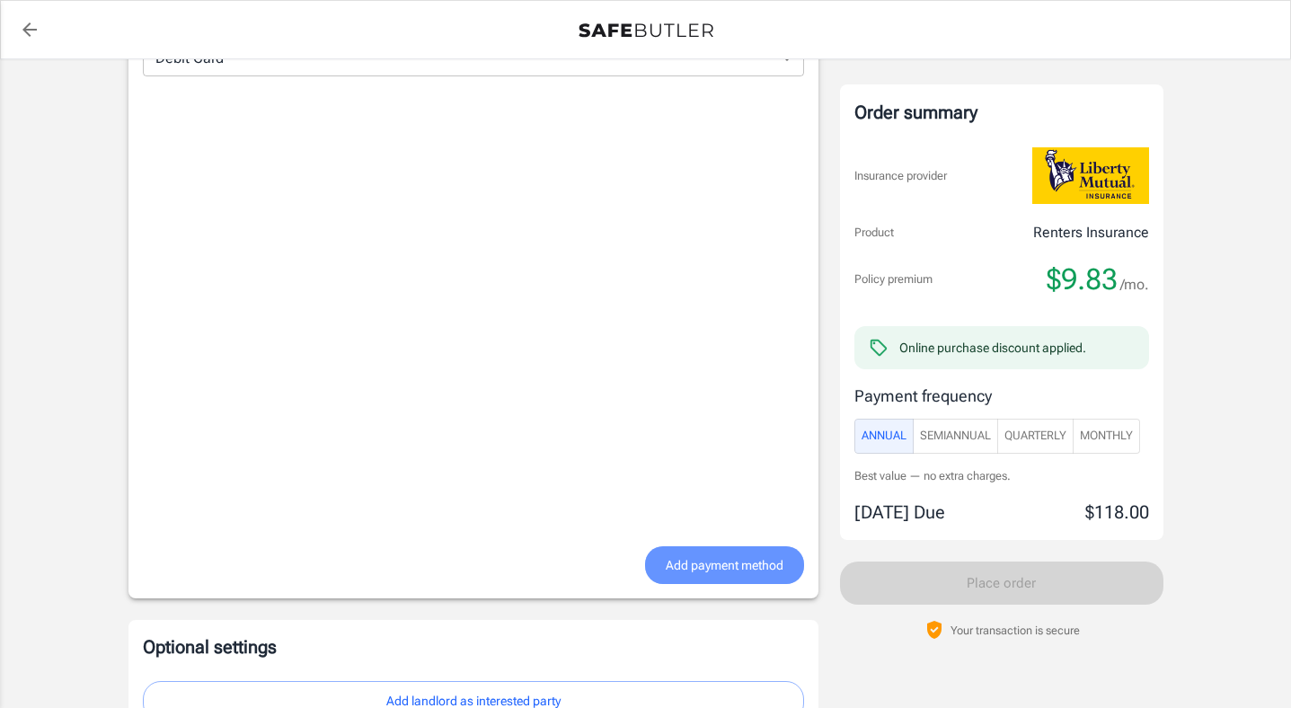
click at [714, 558] on span "Add payment method" at bounding box center [725, 565] width 118 height 22
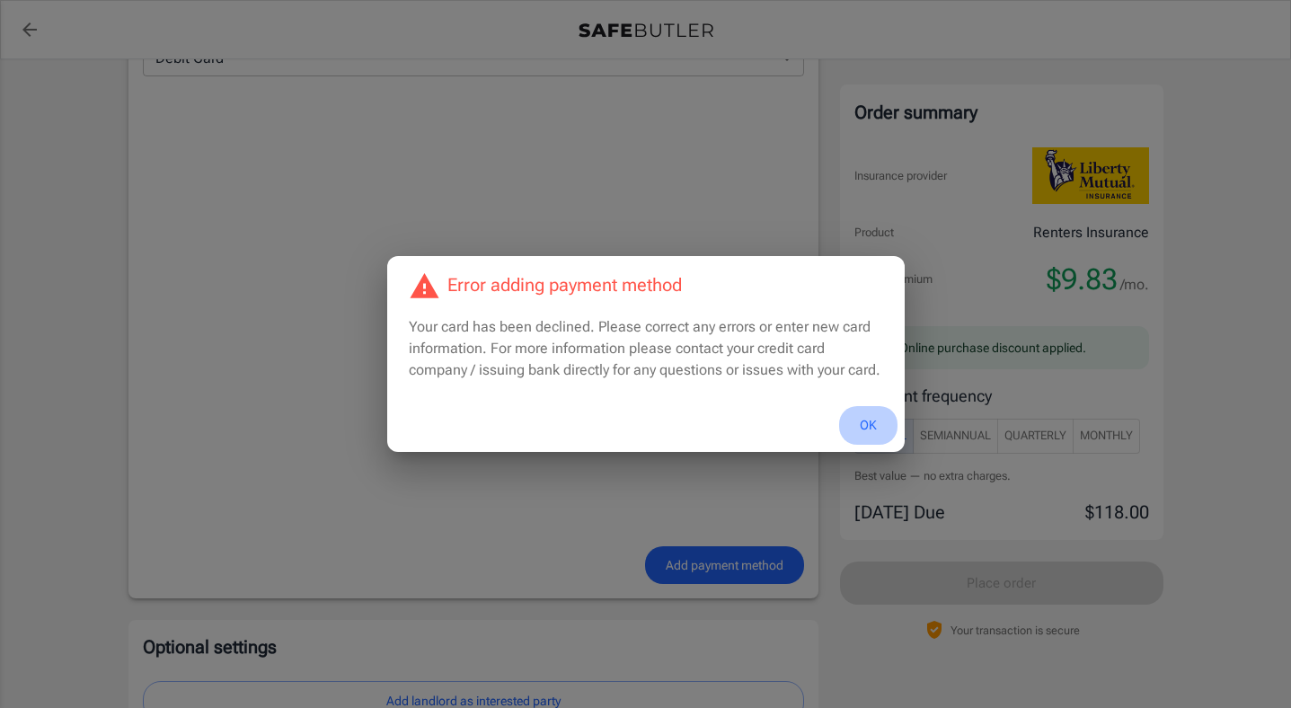
click at [862, 421] on button "OK" at bounding box center [868, 425] width 58 height 39
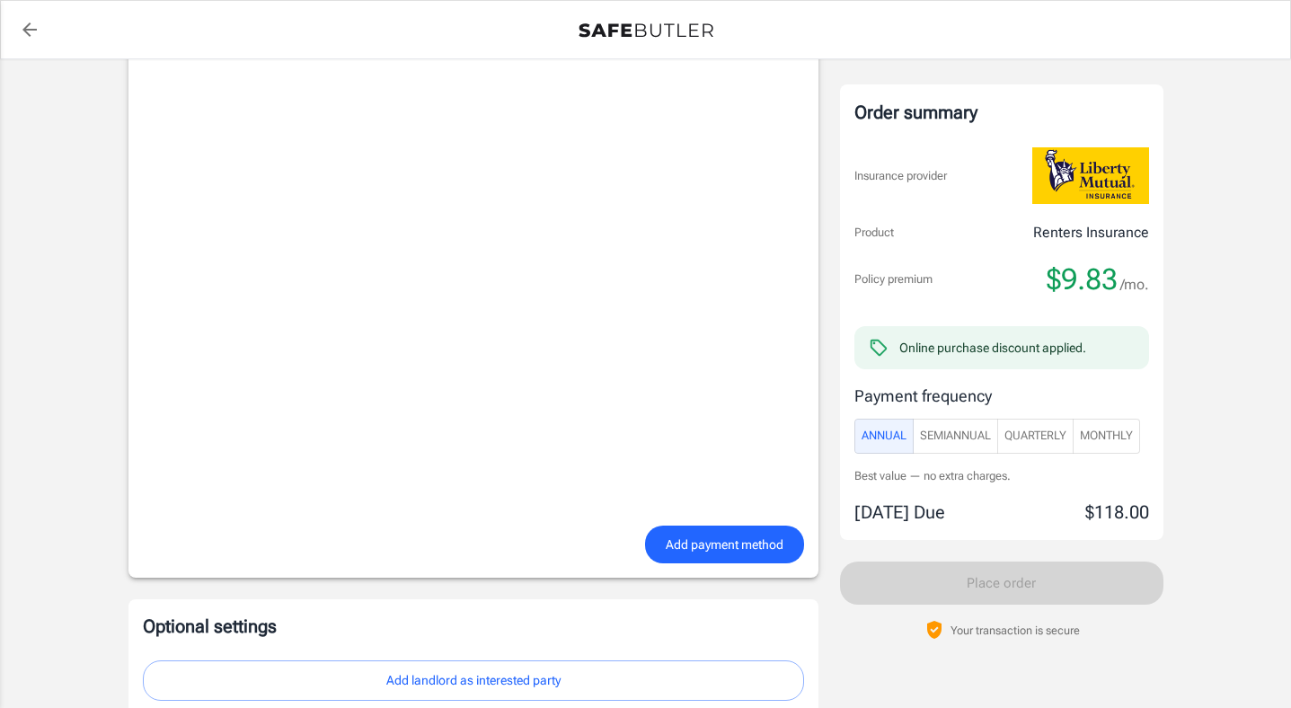
scroll to position [1285, 0]
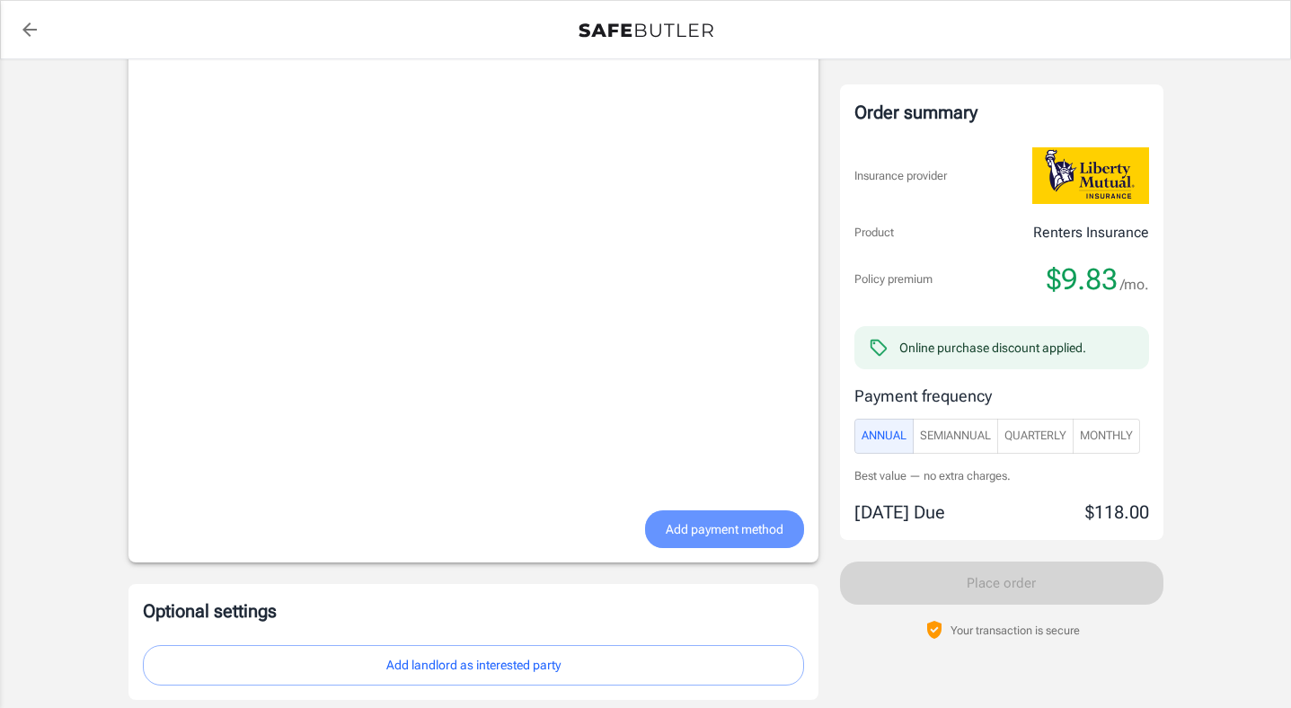
click at [776, 534] on span "Add payment method" at bounding box center [725, 530] width 118 height 22
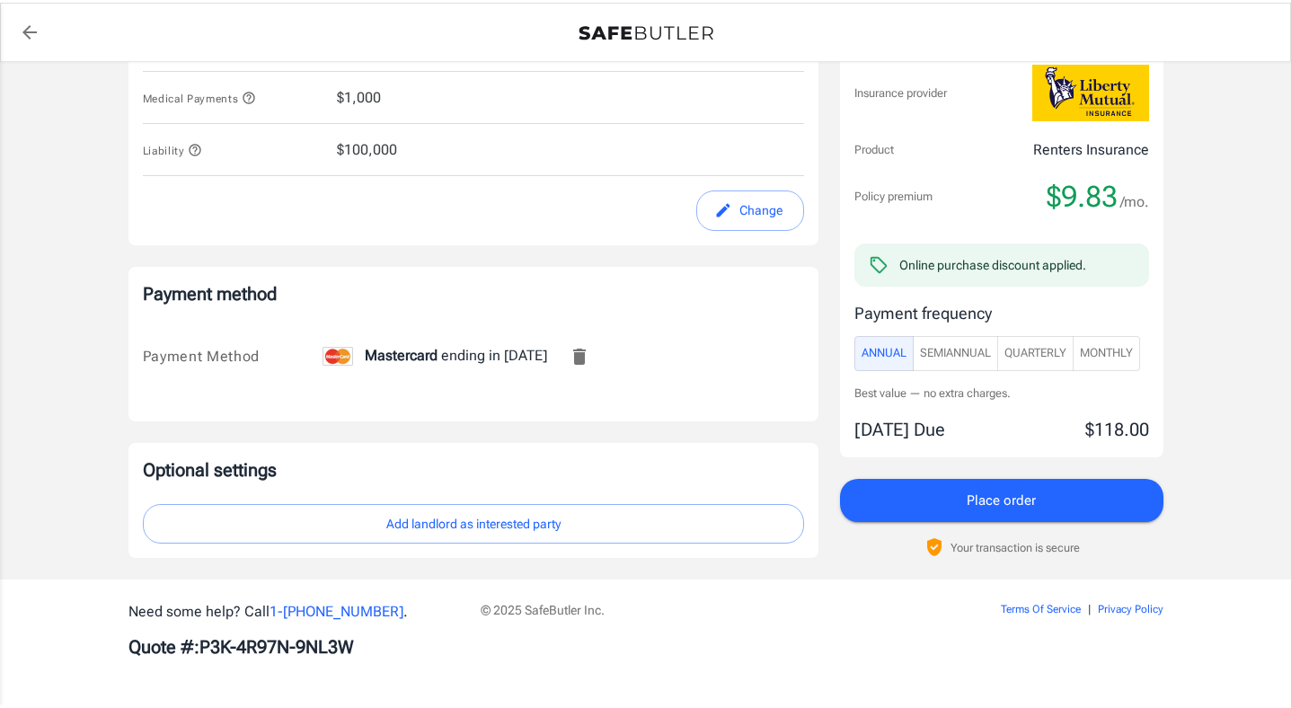
scroll to position [969, 0]
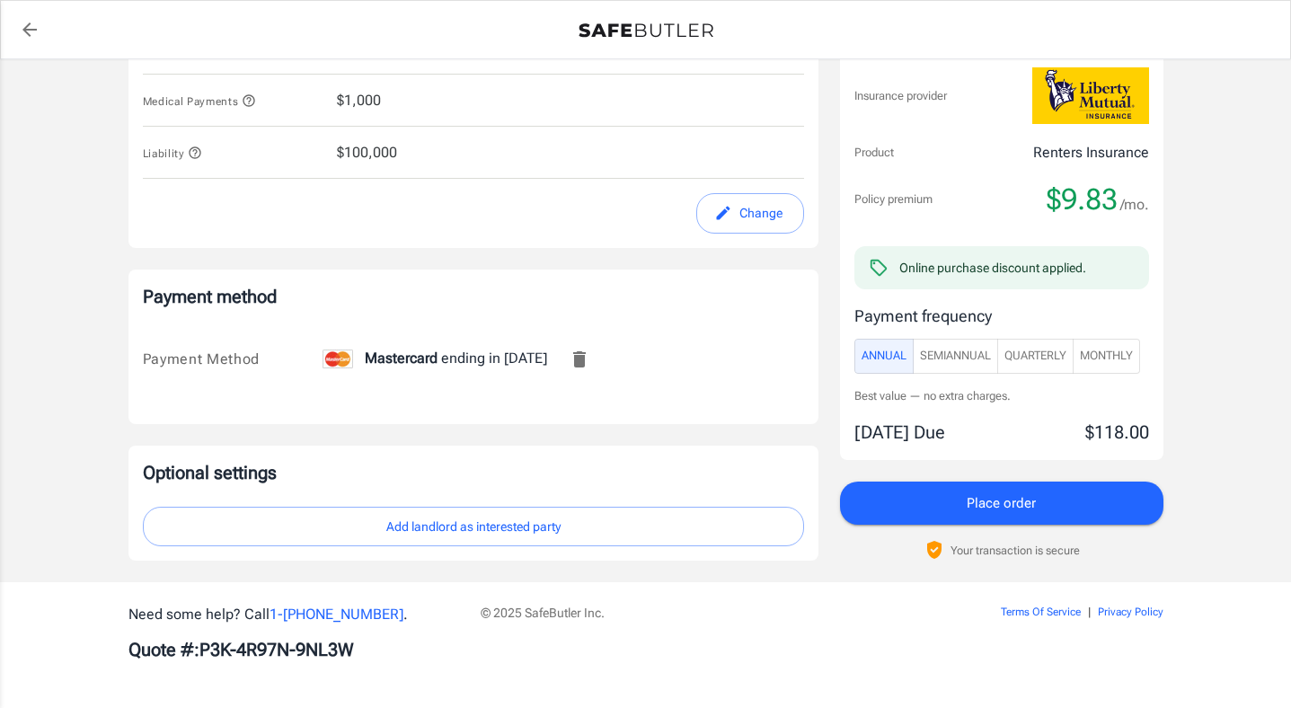
click at [672, 533] on button "Add landlord as interested party" at bounding box center [473, 527] width 661 height 40
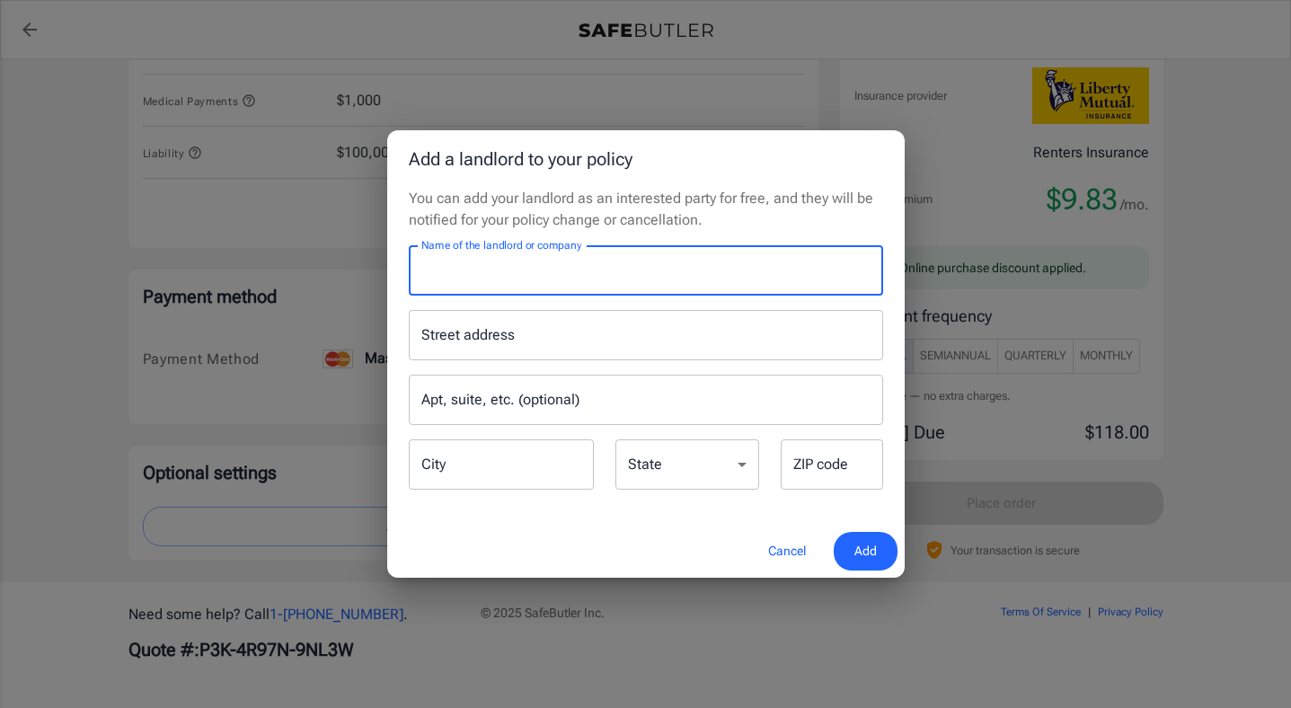
click at [598, 274] on input "Name of the landlord or company" at bounding box center [646, 270] width 475 height 50
click at [598, 275] on input "Name of the landlord or company" at bounding box center [646, 270] width 475 height 50
type input "English Village II"
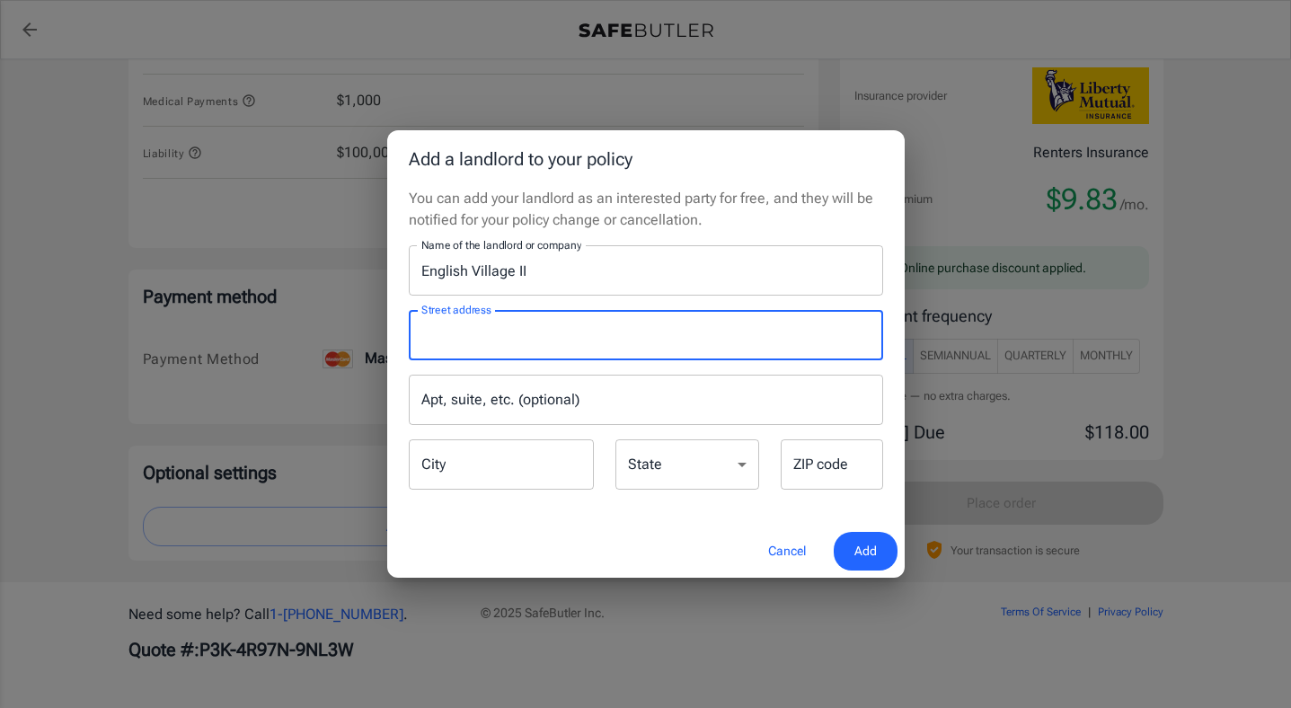
click at [532, 342] on input "Street address" at bounding box center [646, 335] width 458 height 34
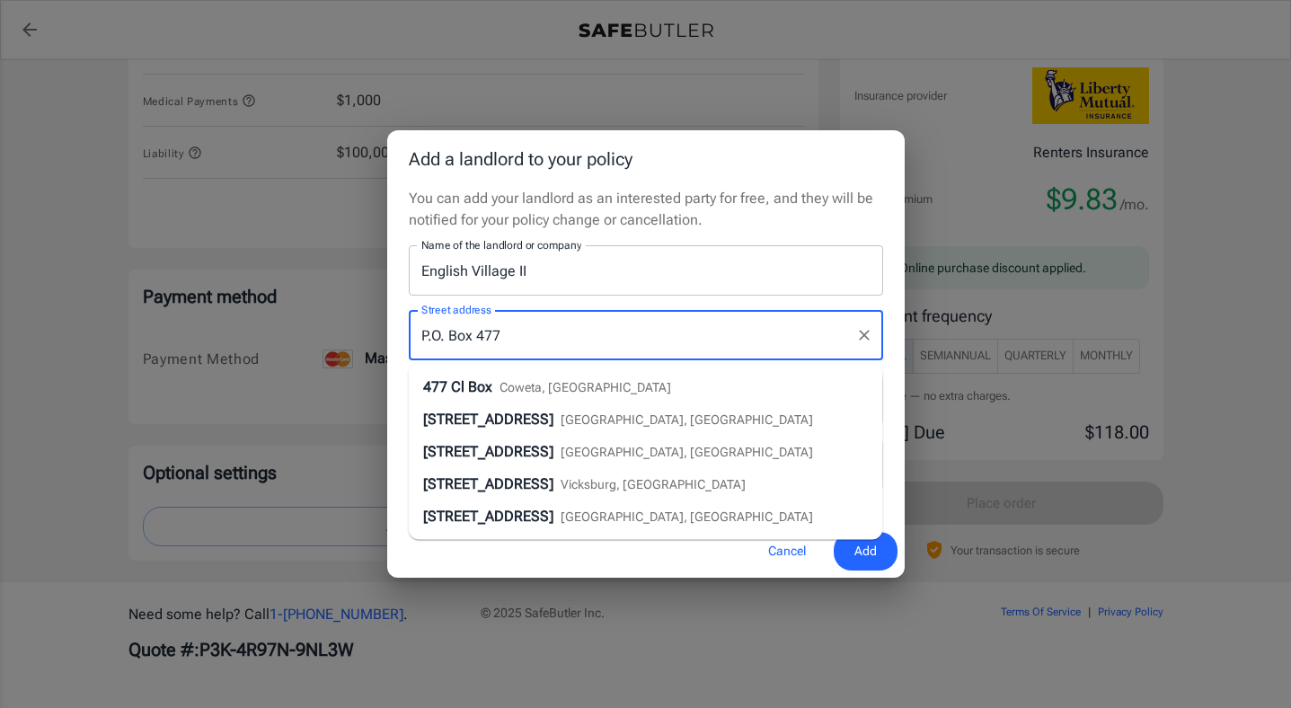
type input "P.O. Box 477"
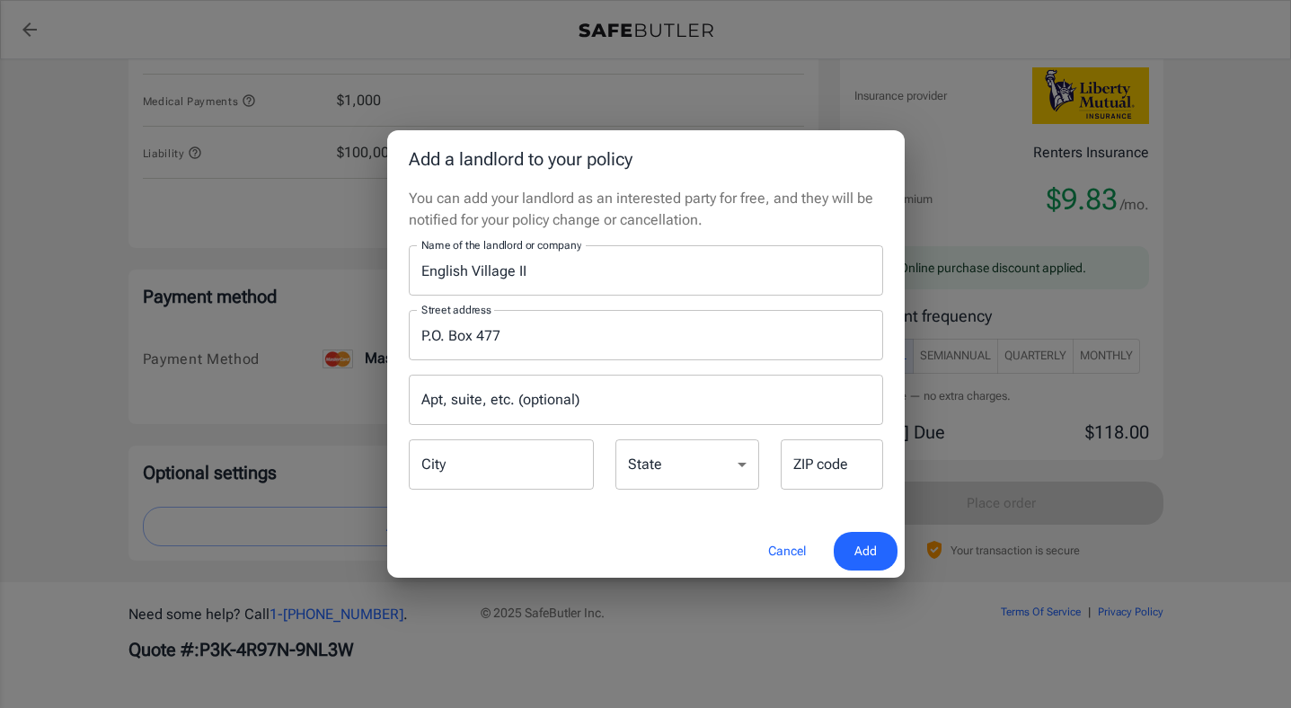
click at [629, 297] on div "Street address P.O. Box 477 Street address Apt, suite, etc. (optional) Apt, sui…" at bounding box center [646, 394] width 496 height 197
click at [489, 397] on input "Apt, suite, etc. (optional)" at bounding box center [646, 400] width 475 height 50
click at [439, 468] on input "City" at bounding box center [501, 464] width 185 height 50
type input "Lehi"
click at [649, 456] on div "State Alabama Alaska Arizona Arkansas California Colorado Connecticut Delaware …" at bounding box center [688, 465] width 144 height 53
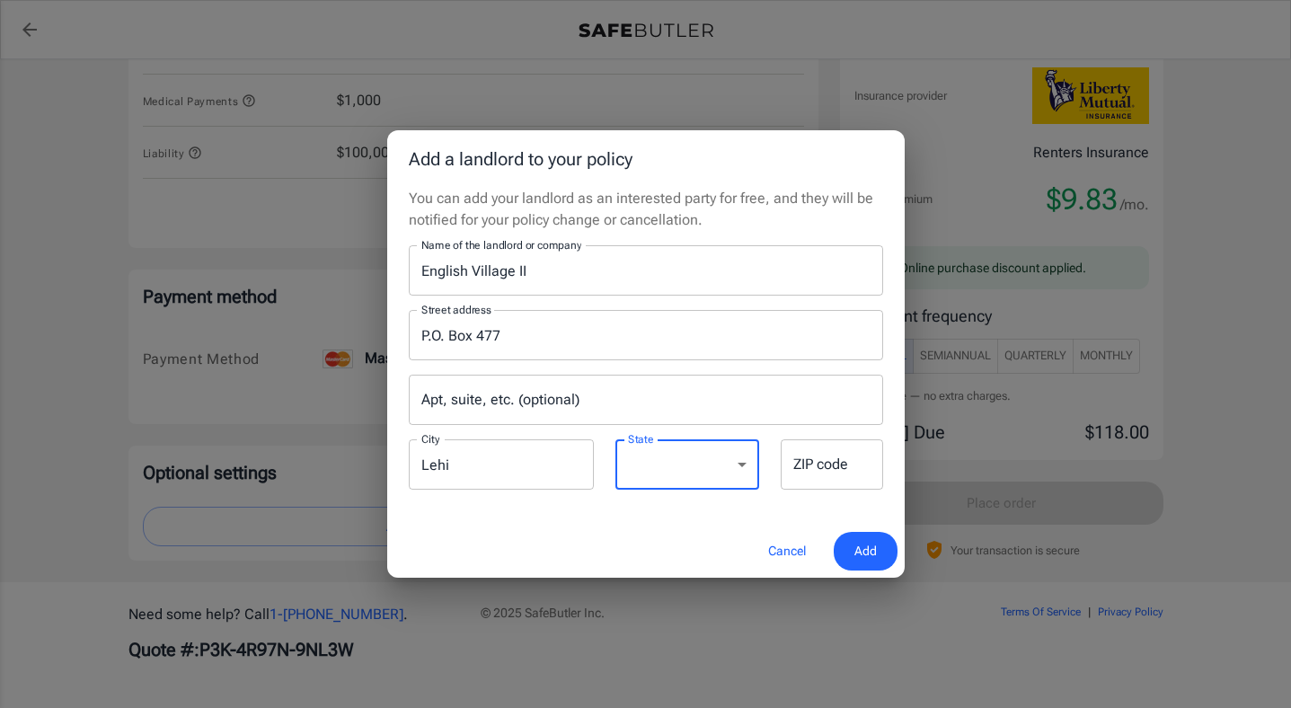
select select "UT"
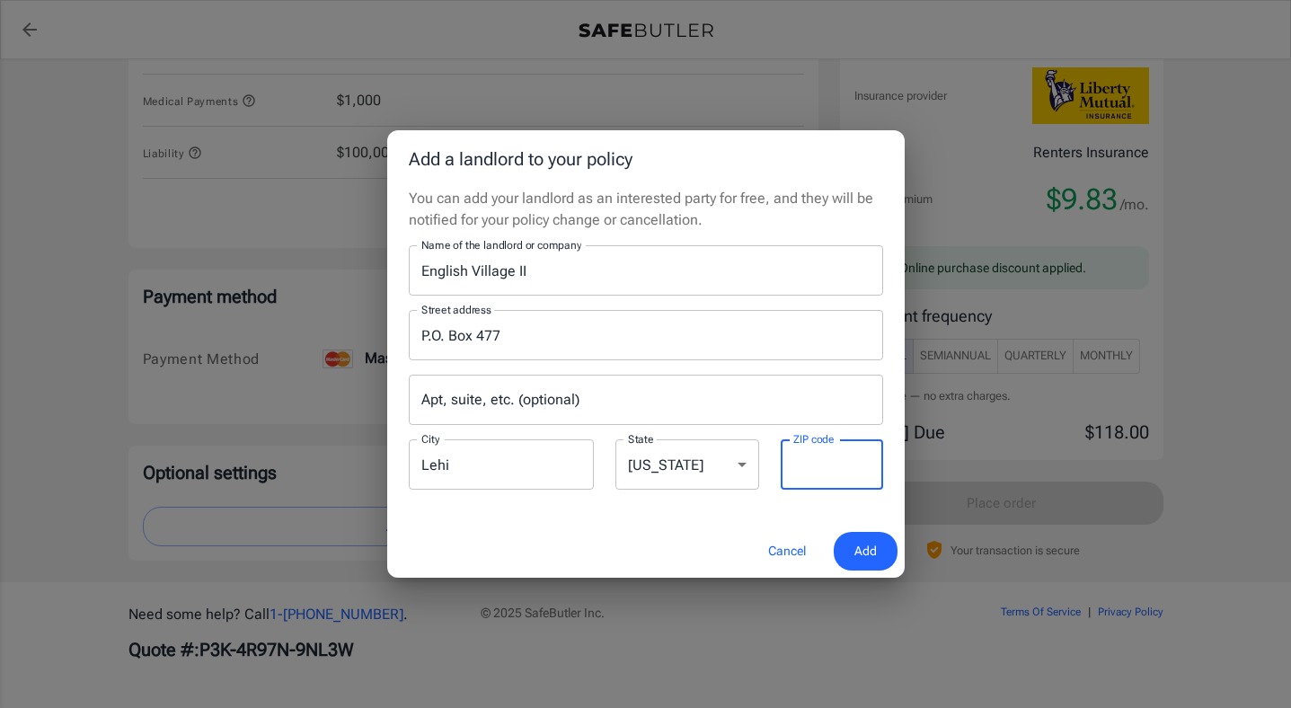
click at [825, 472] on input "ZIP code" at bounding box center [832, 464] width 102 height 50
type input "84043"
click at [872, 560] on span "Add" at bounding box center [866, 551] width 22 height 22
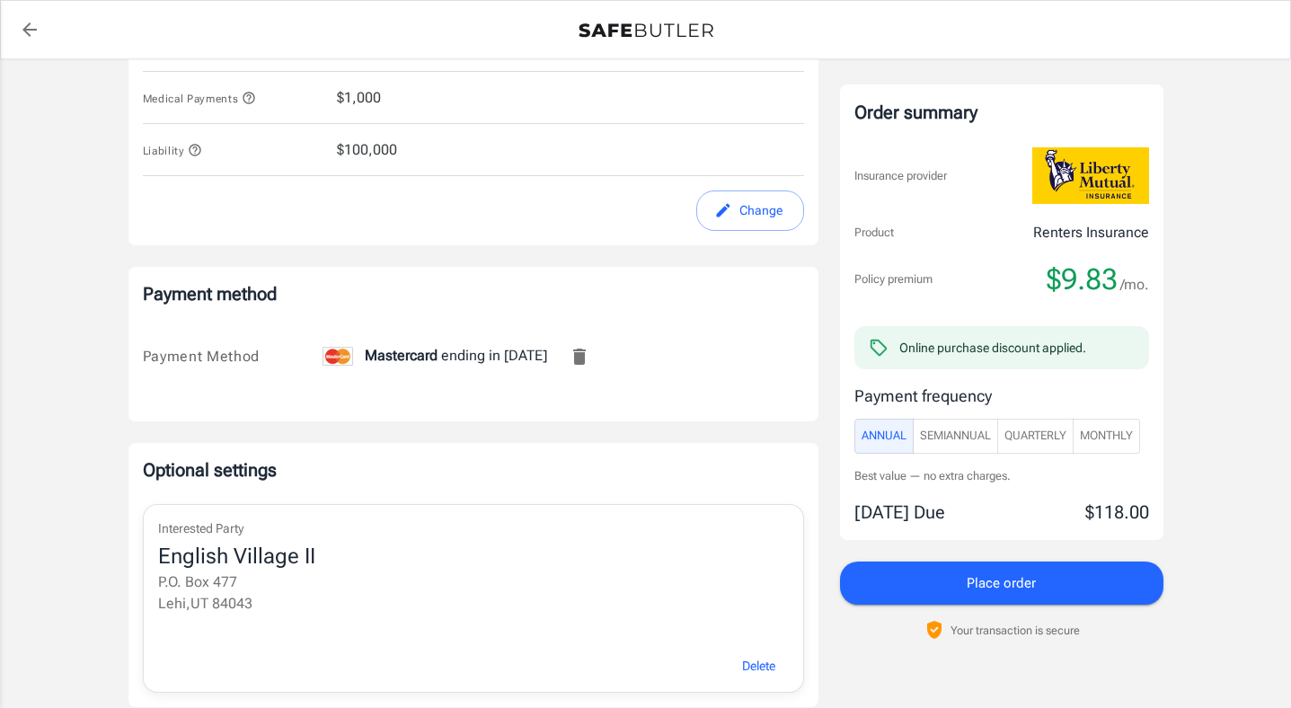
click at [438, 477] on p "Optional settings" at bounding box center [473, 469] width 661 height 25
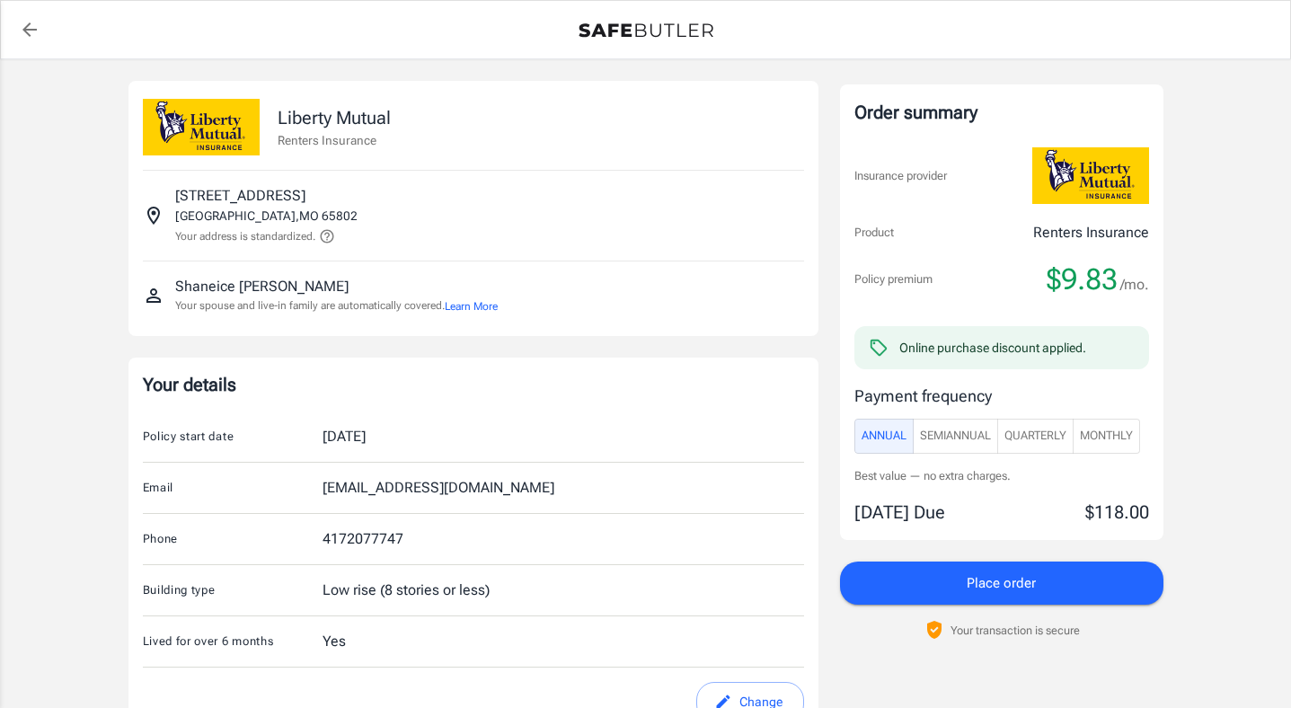
scroll to position [0, 0]
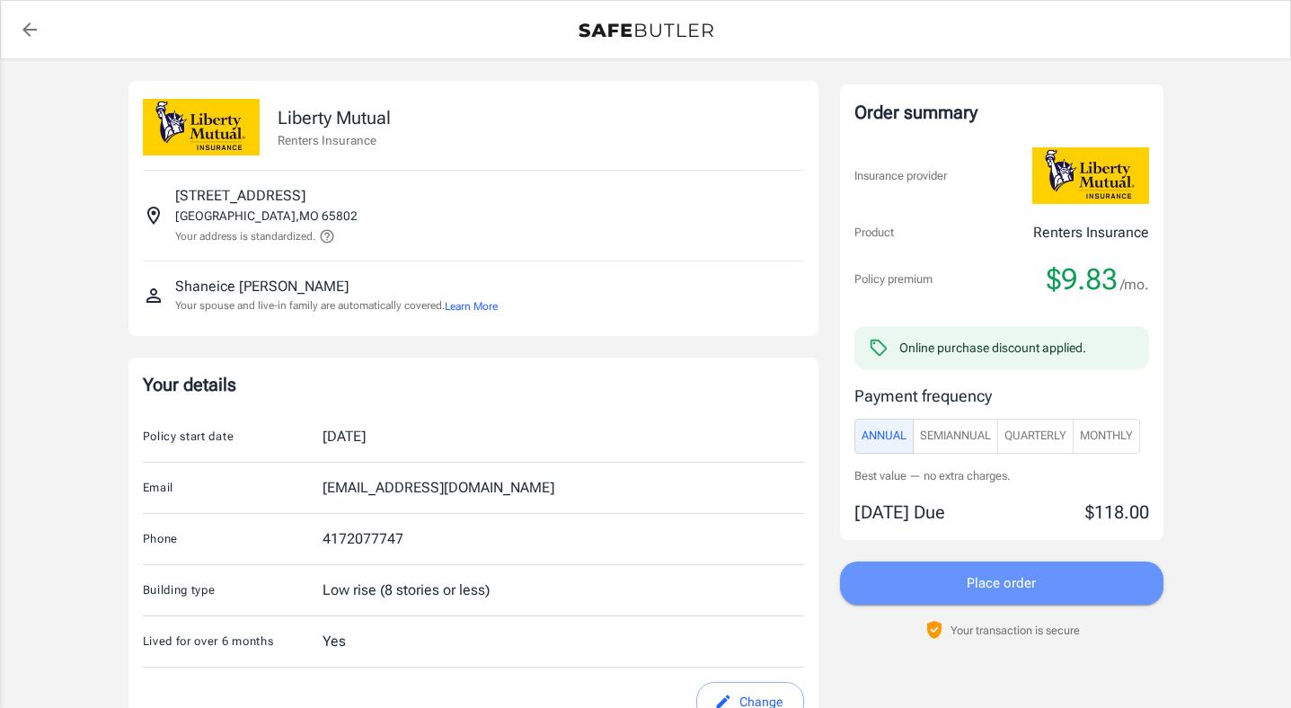
click at [938, 582] on button "Place order" at bounding box center [1002, 583] width 324 height 43
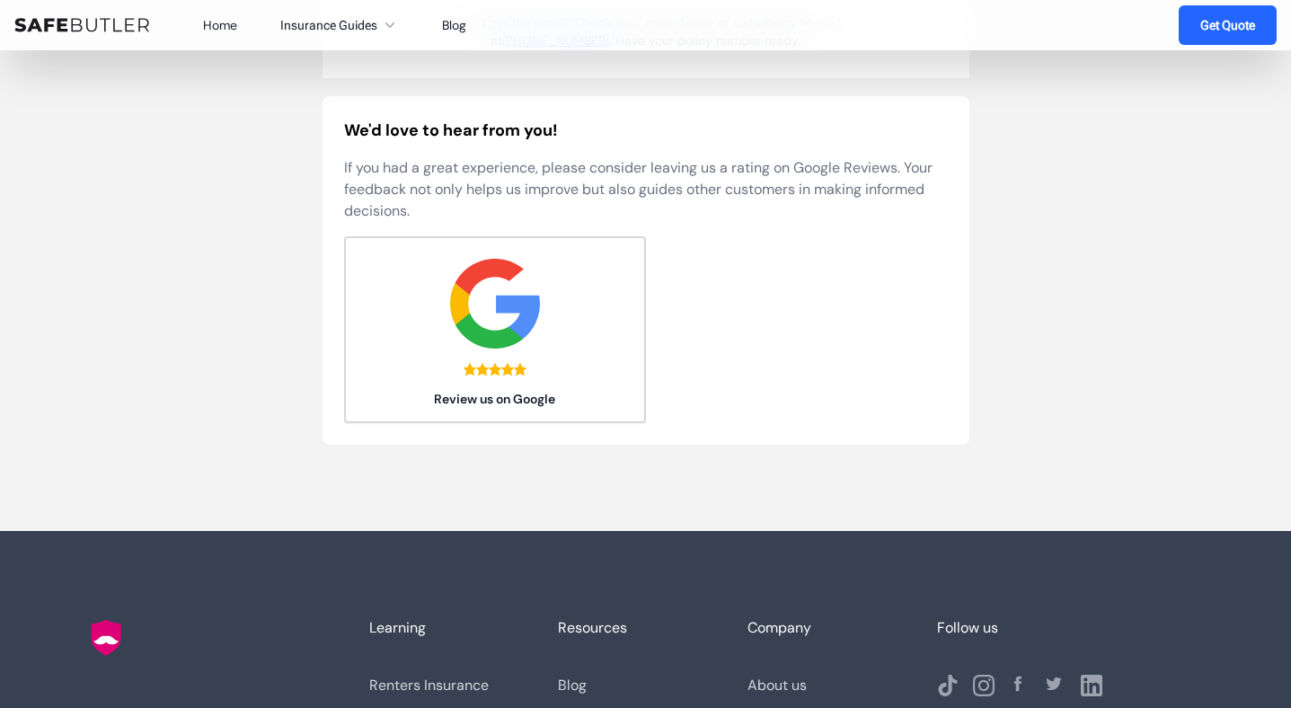
scroll to position [467, 0]
